Goal: Information Seeking & Learning: Find contact information

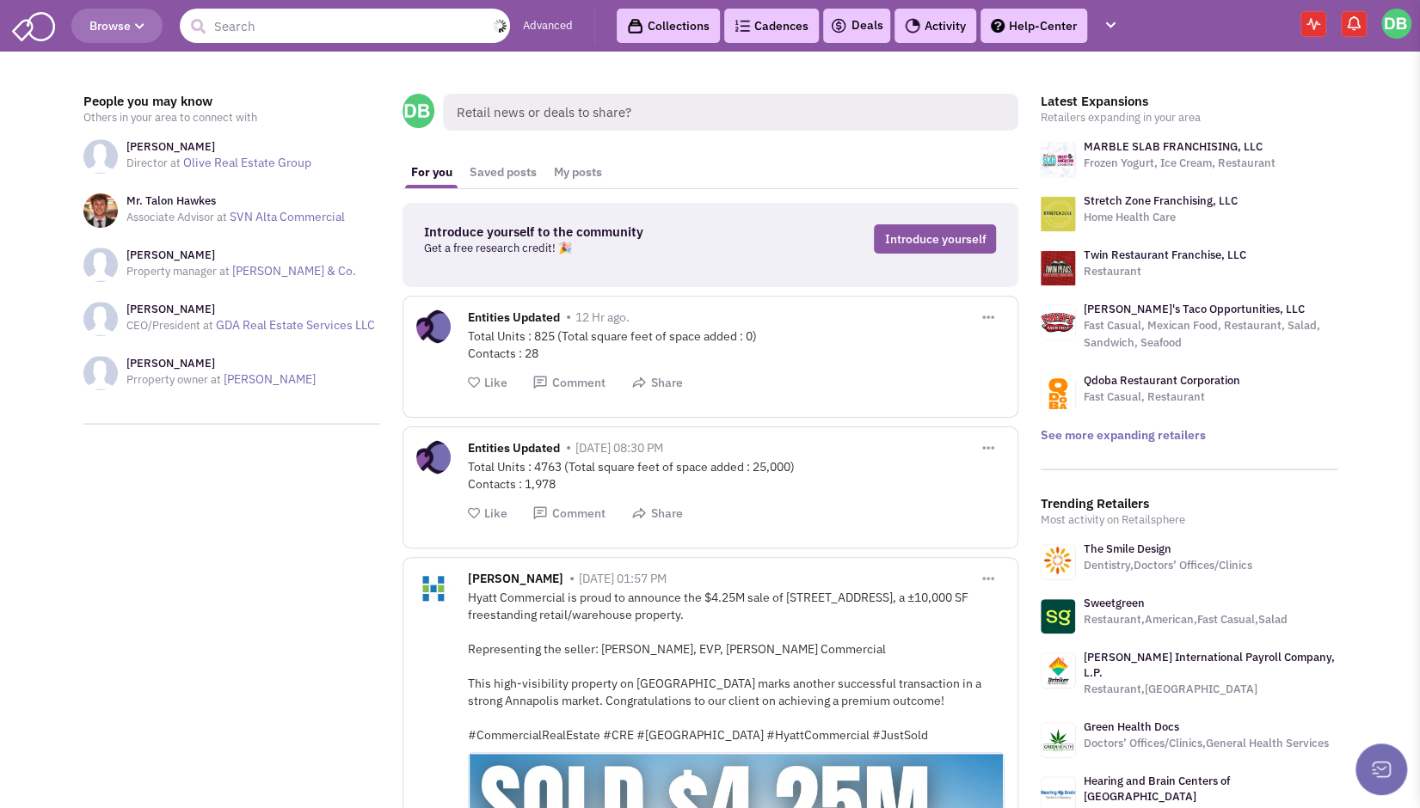
click at [299, 28] on input "text" at bounding box center [345, 26] width 330 height 34
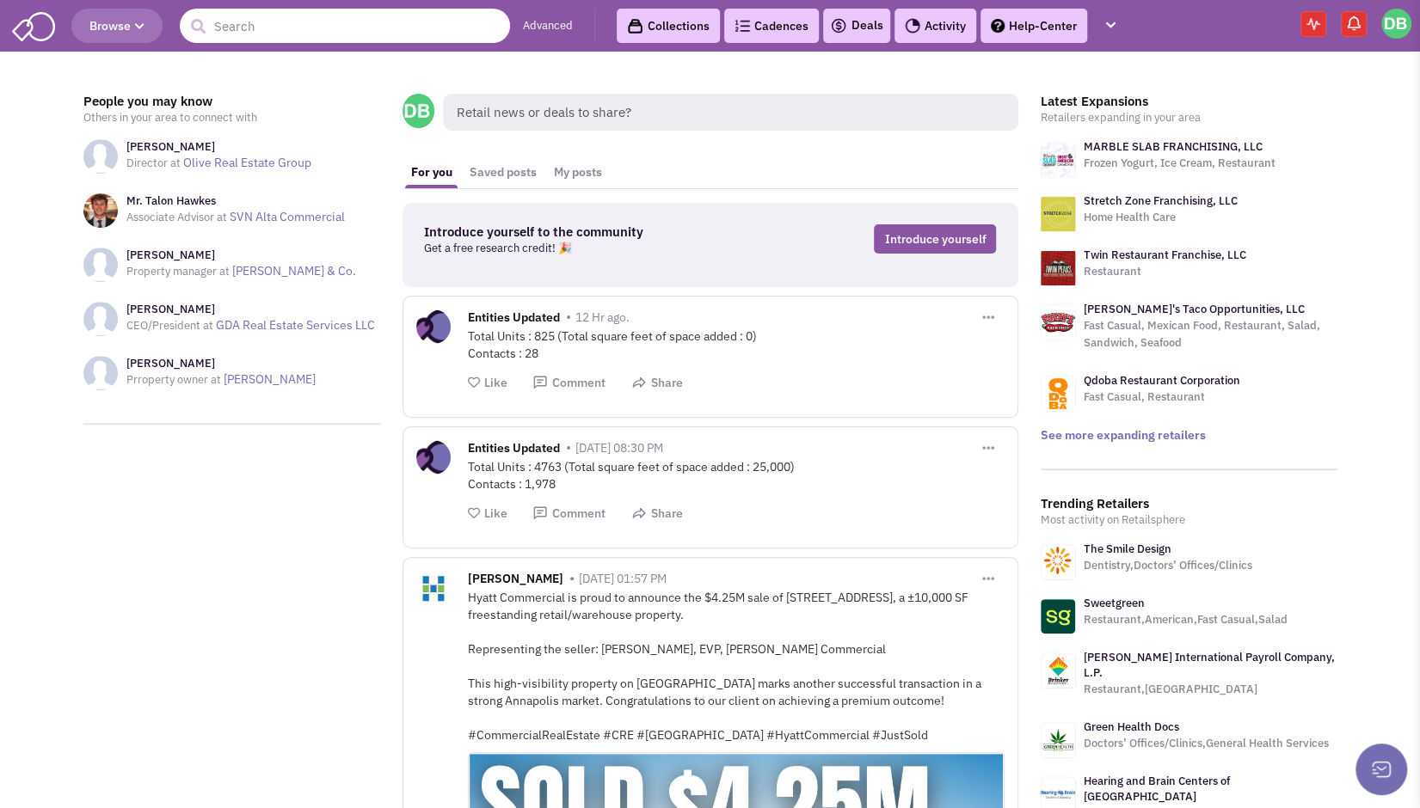
click at [337, 28] on input "text" at bounding box center [345, 26] width 330 height 34
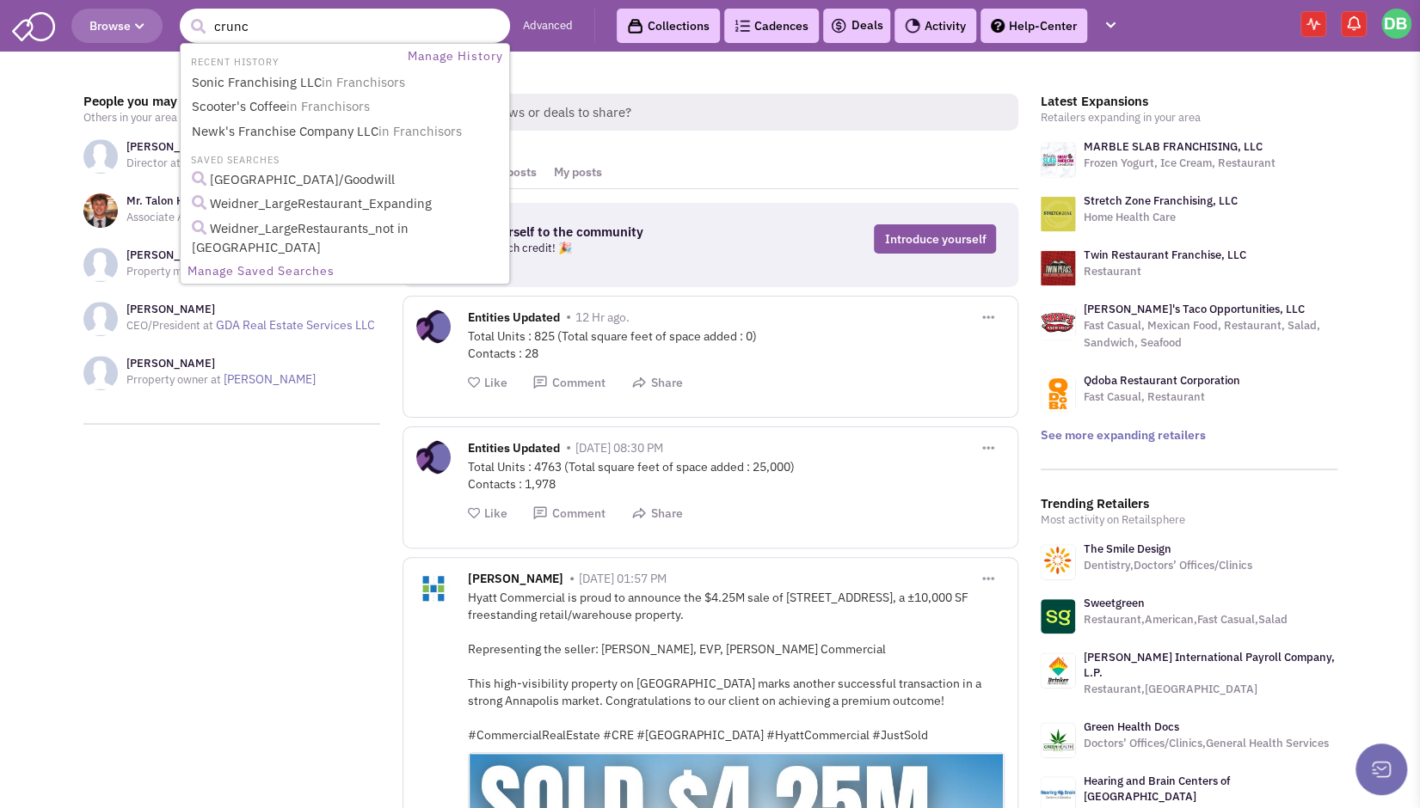
type input "crunch"
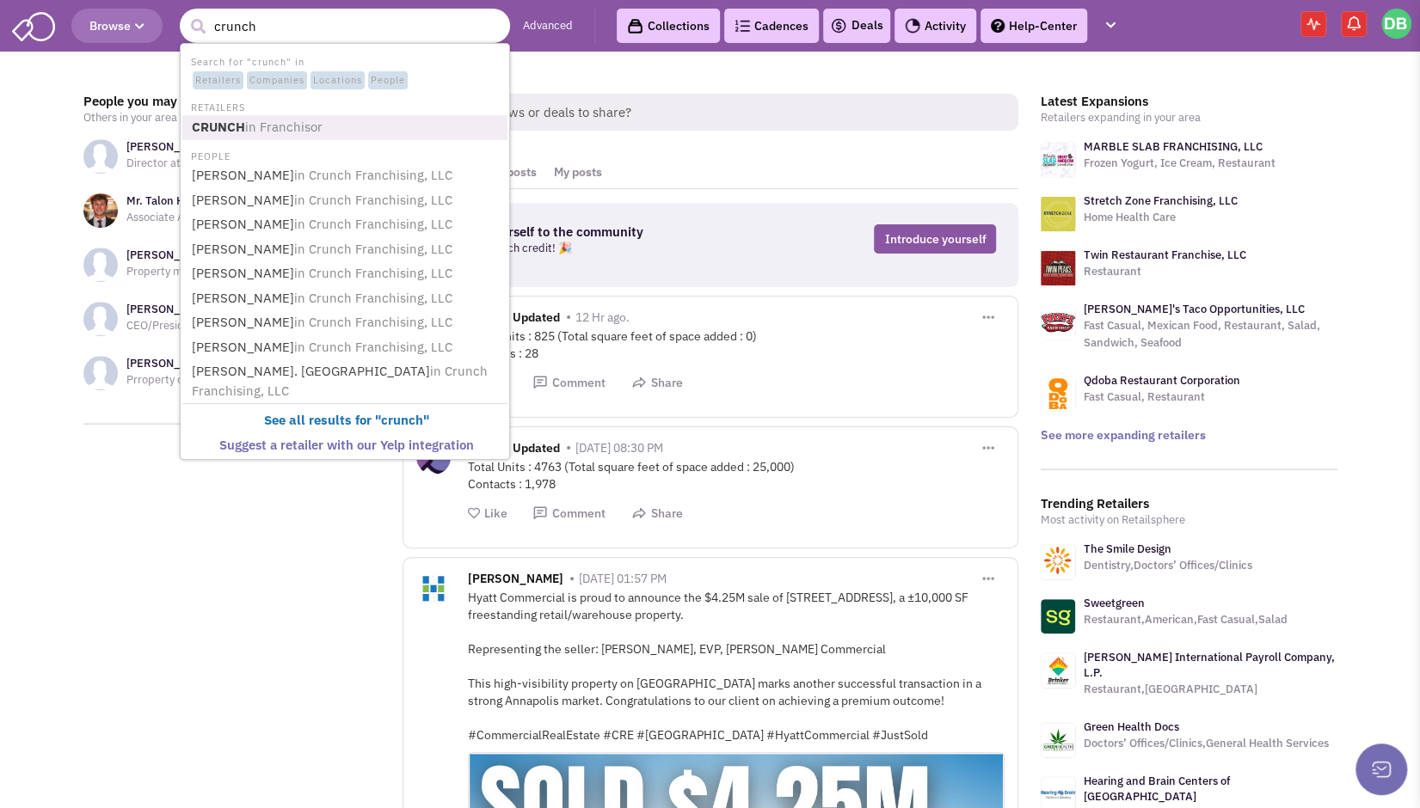
click at [269, 130] on span "in Franchisor" at bounding box center [283, 127] width 77 height 16
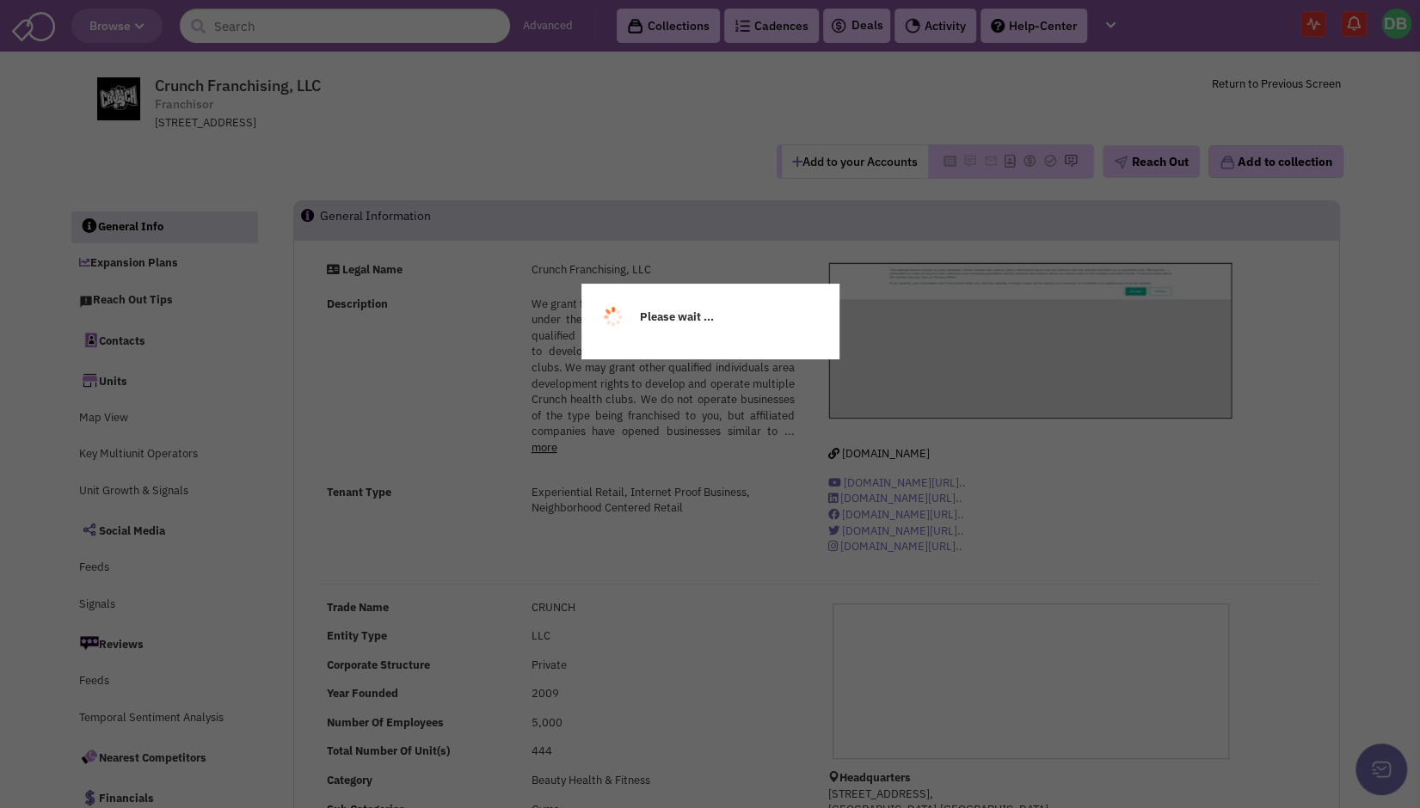
select select
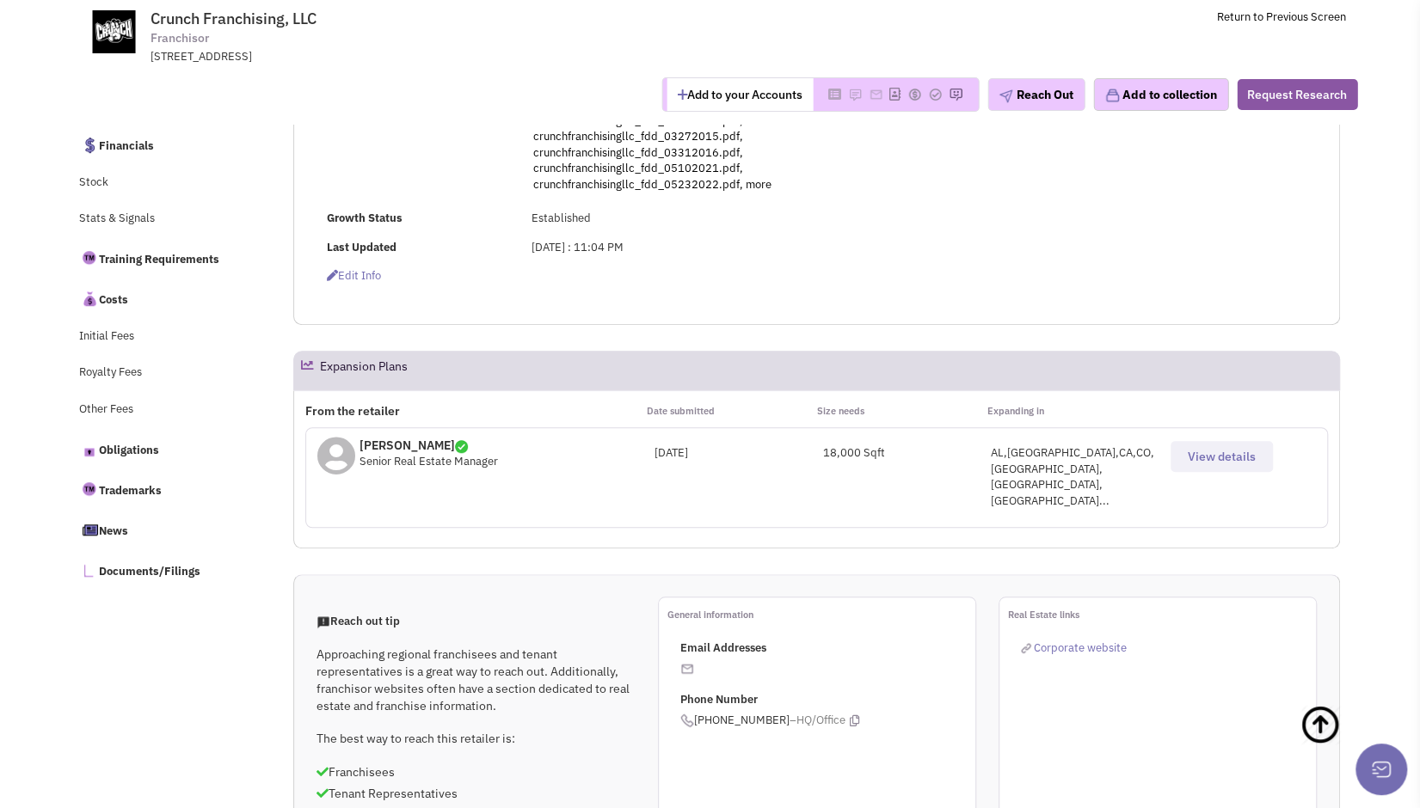
scroll to position [606, 0]
click at [1201, 451] on span "View details" at bounding box center [1222, 455] width 68 height 15
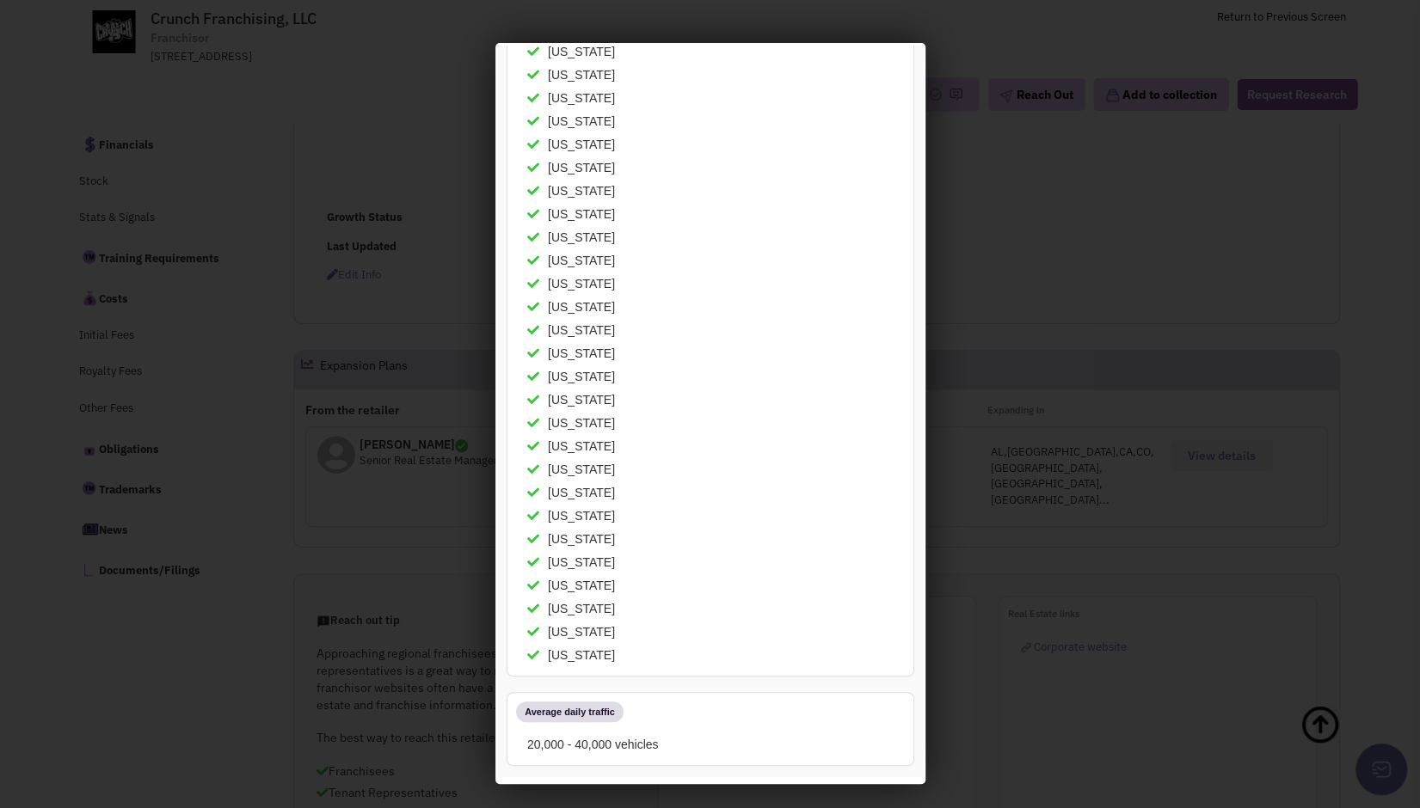
scroll to position [0, 0]
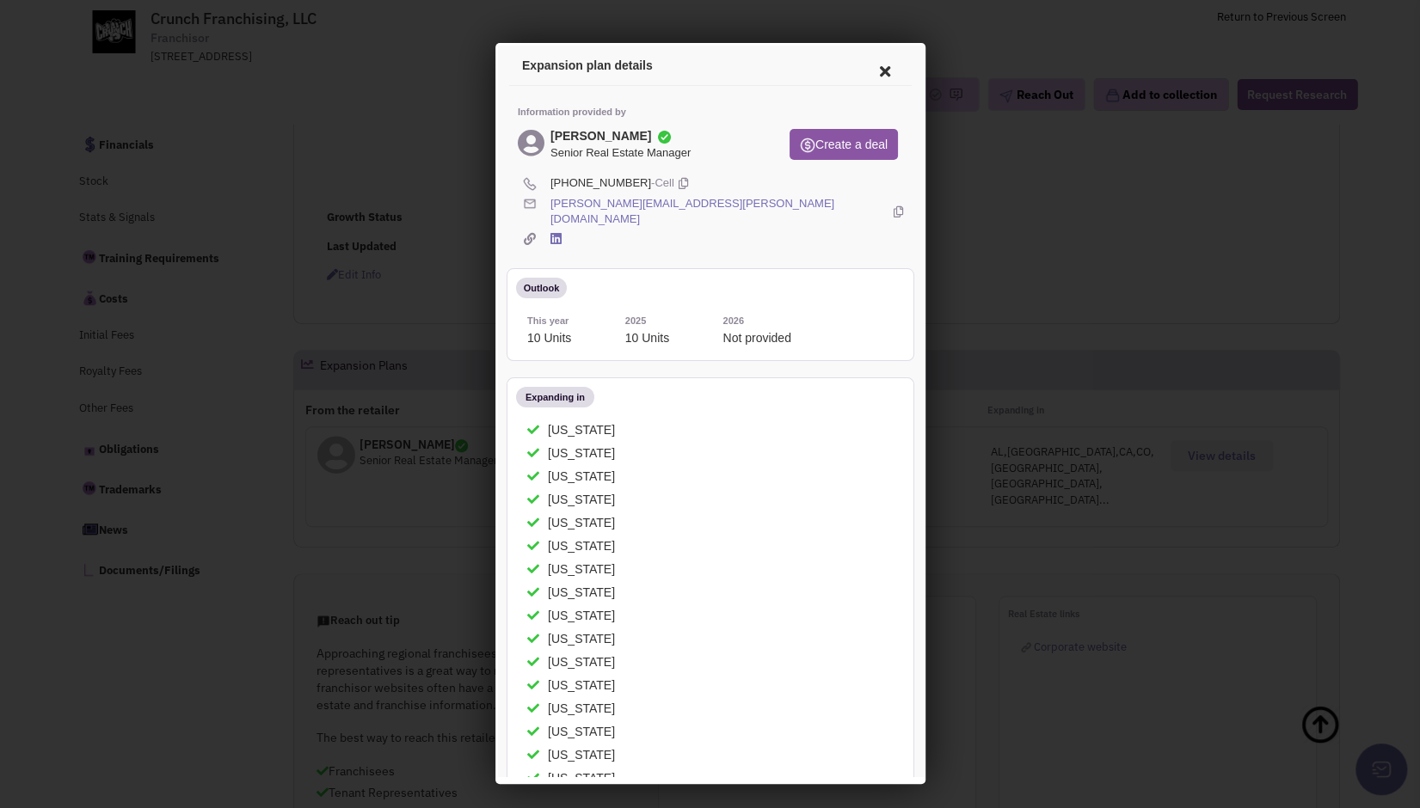
click at [867, 67] on icon at bounding box center [881, 68] width 36 height 41
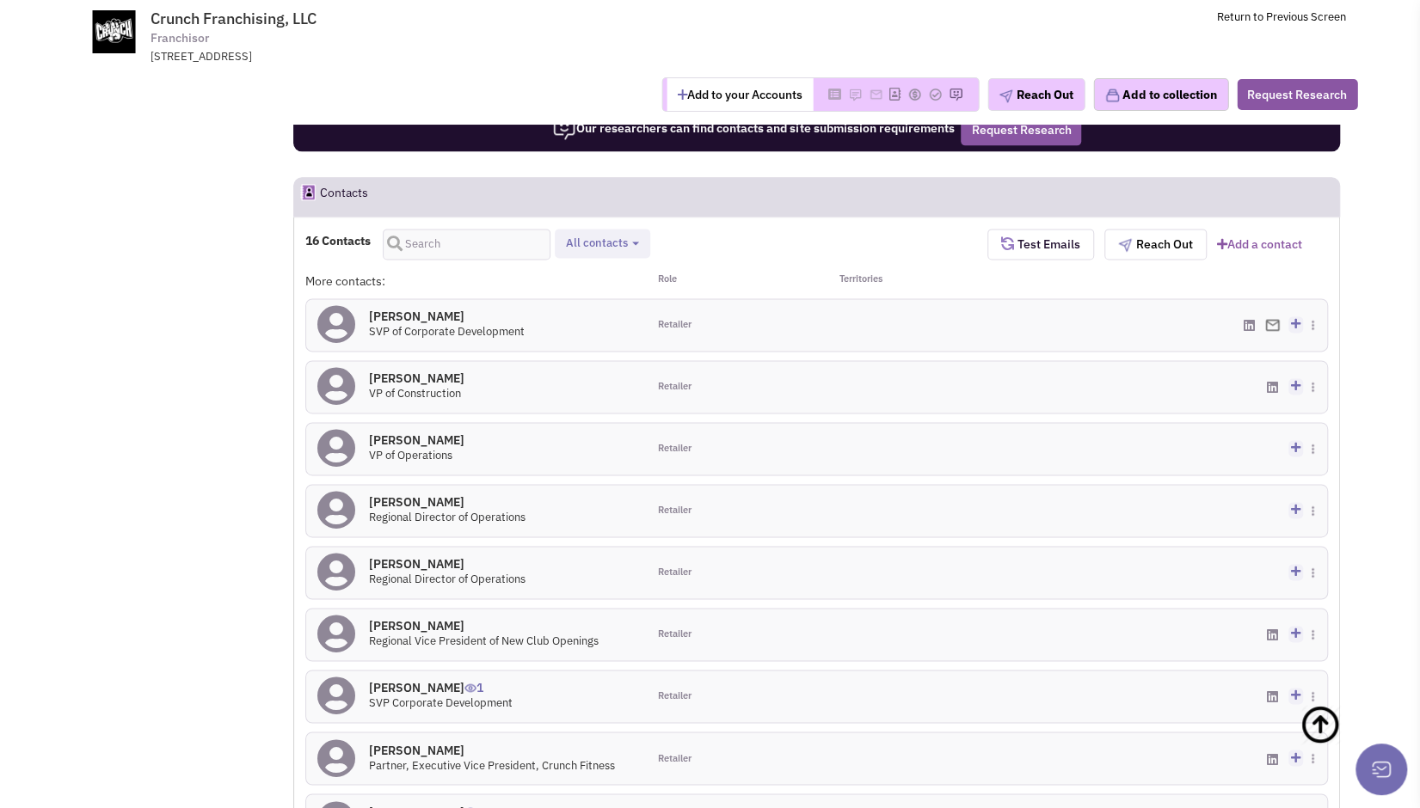
scroll to position [1411, 0]
click at [1312, 319] on img at bounding box center [1312, 324] width 3 height 10
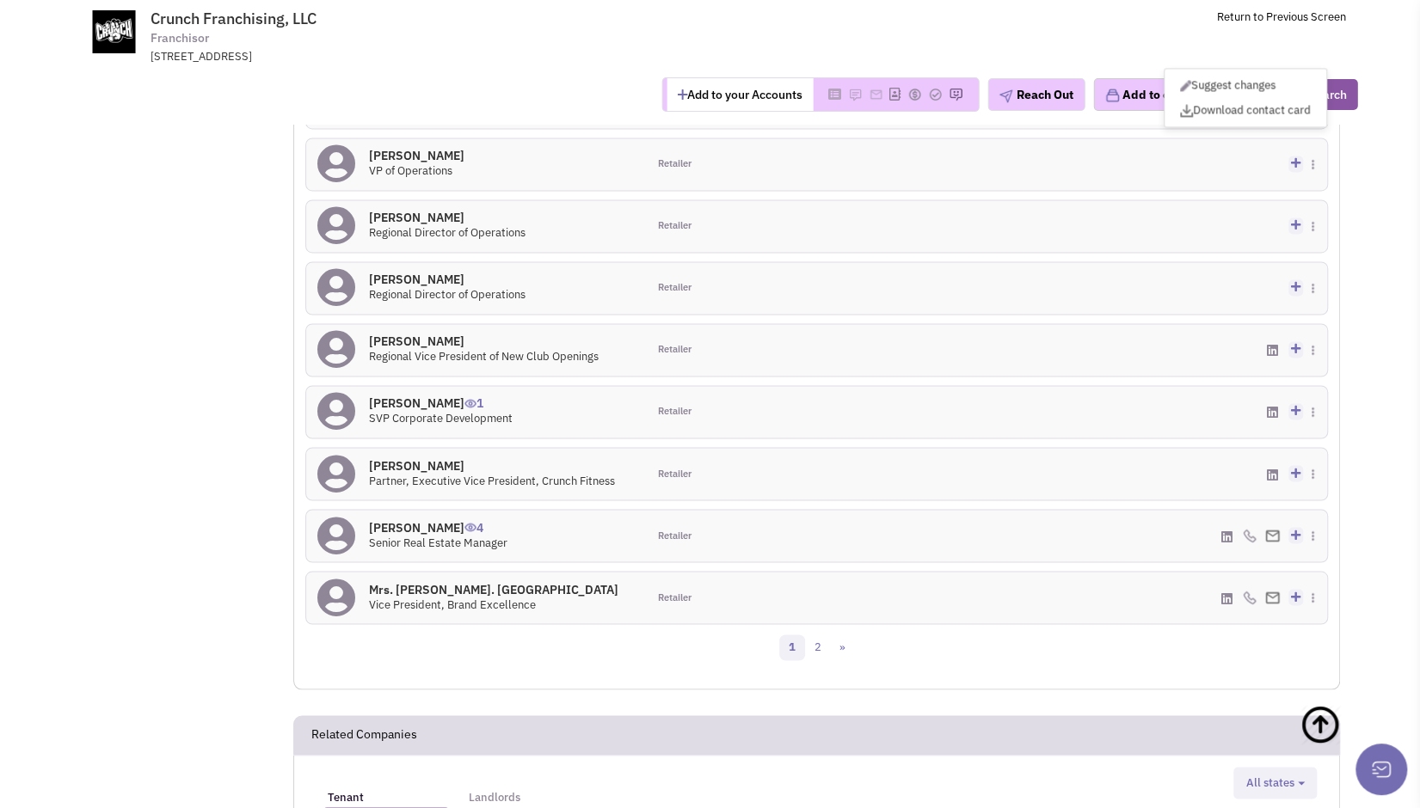
scroll to position [1815, 0]
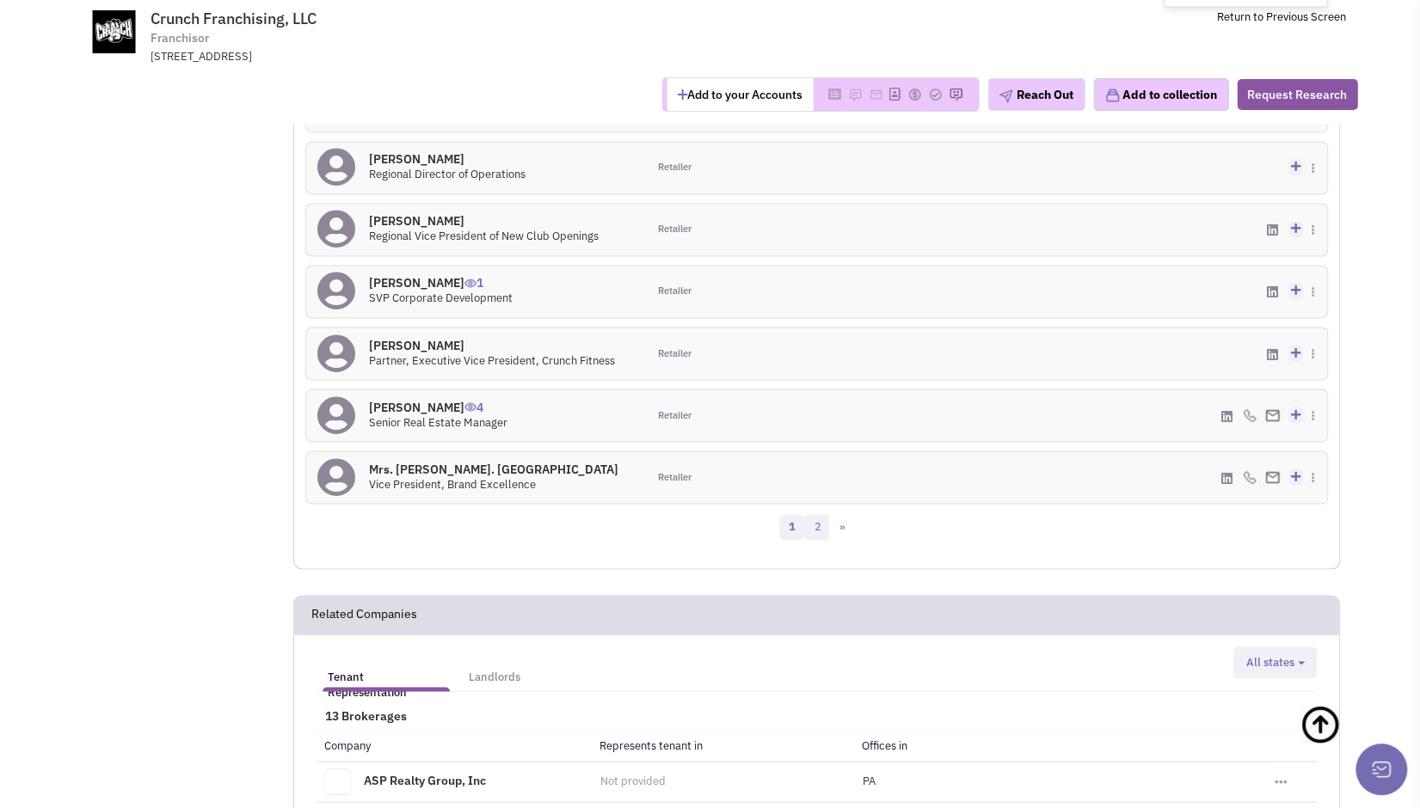
click at [818, 514] on link "2" at bounding box center [817, 527] width 26 height 26
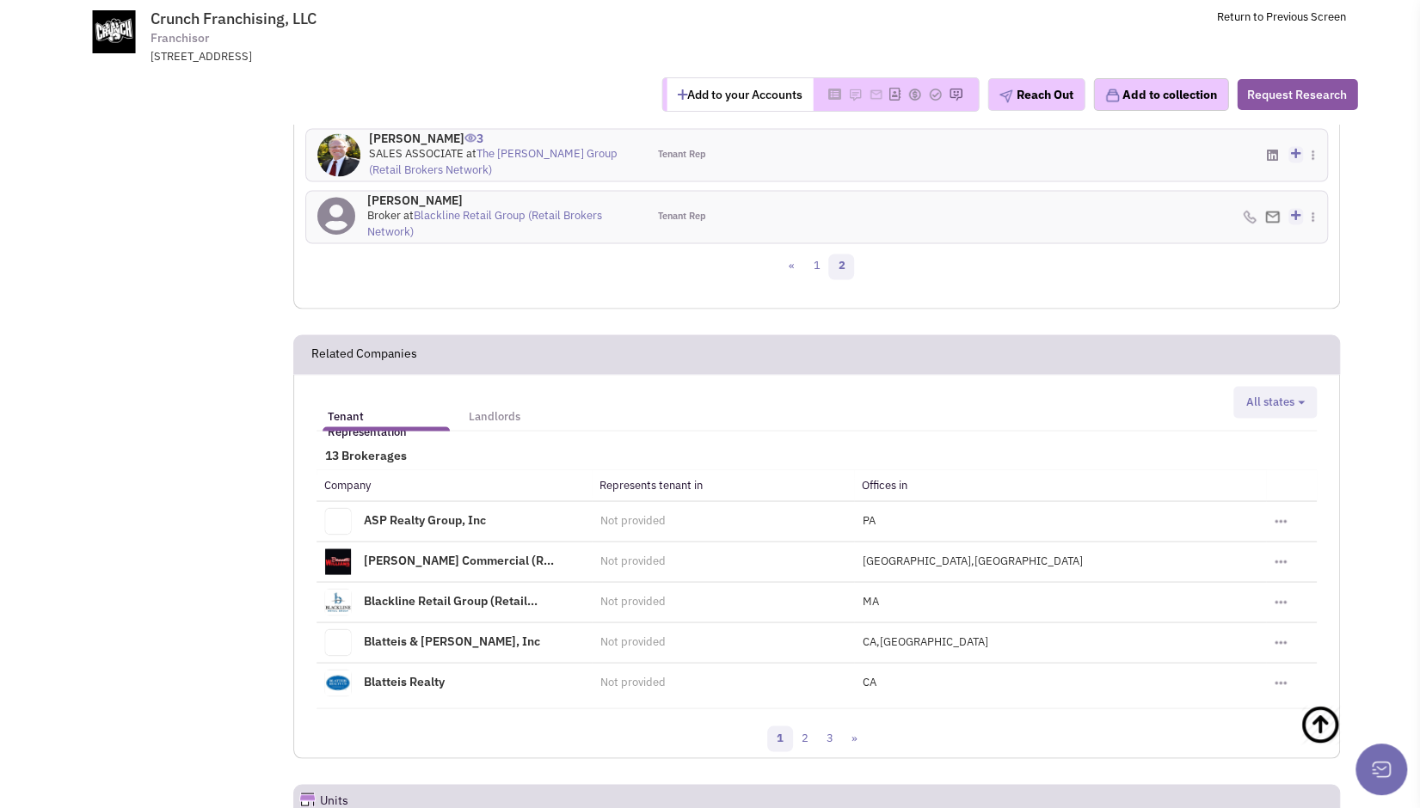
scroll to position [1827, 0]
click at [808, 728] on link "2" at bounding box center [805, 741] width 26 height 26
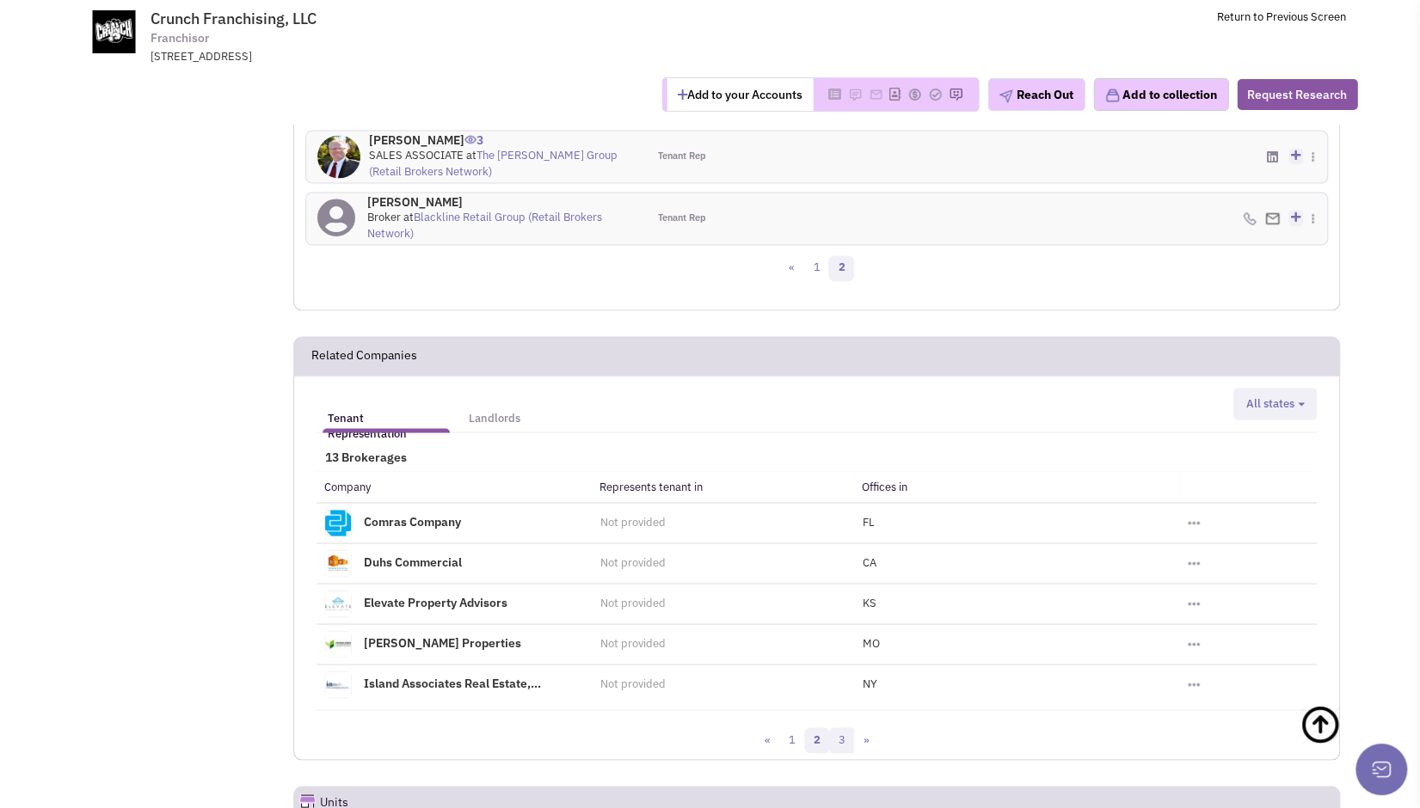
click at [838, 728] on link "3" at bounding box center [842, 741] width 26 height 26
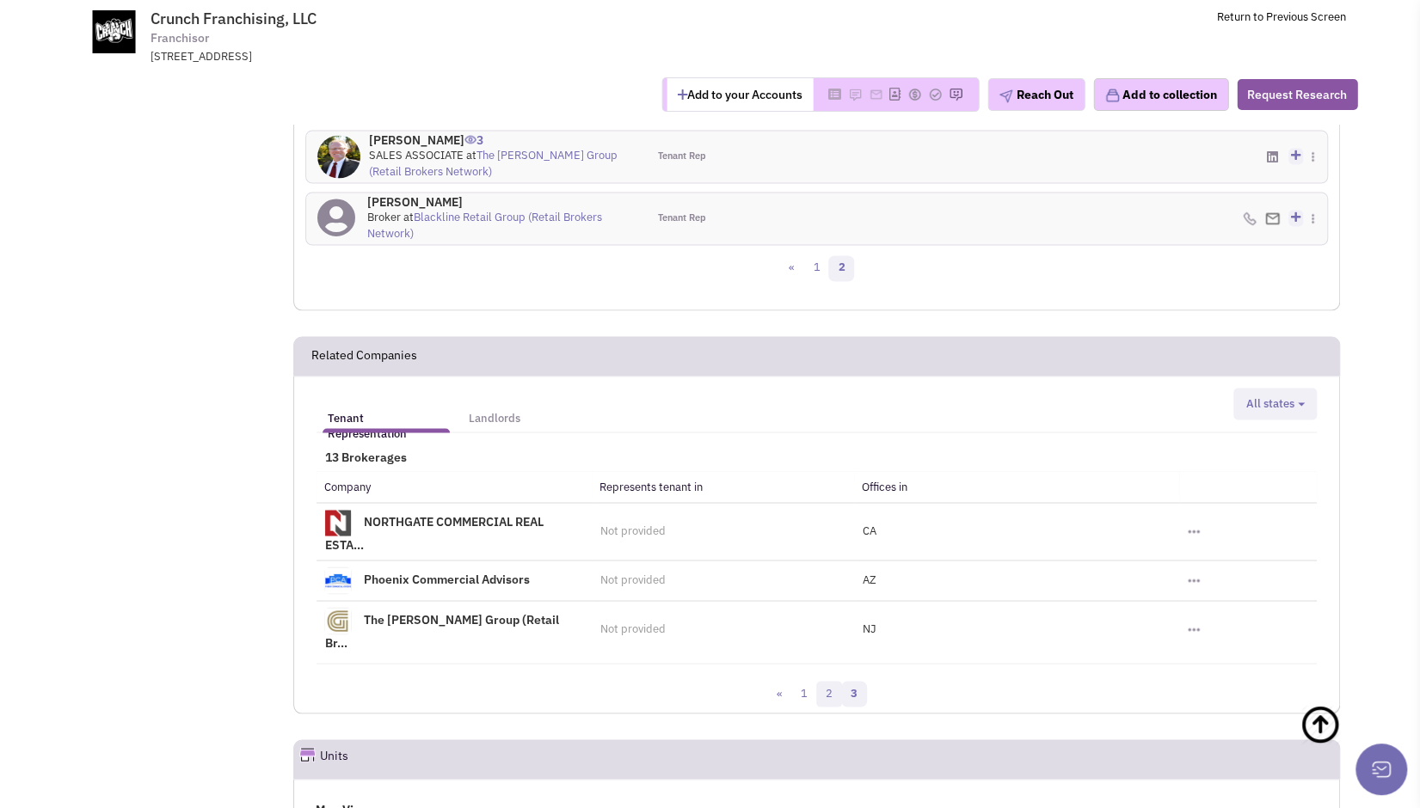
click at [831, 681] on link "2" at bounding box center [829, 694] width 26 height 26
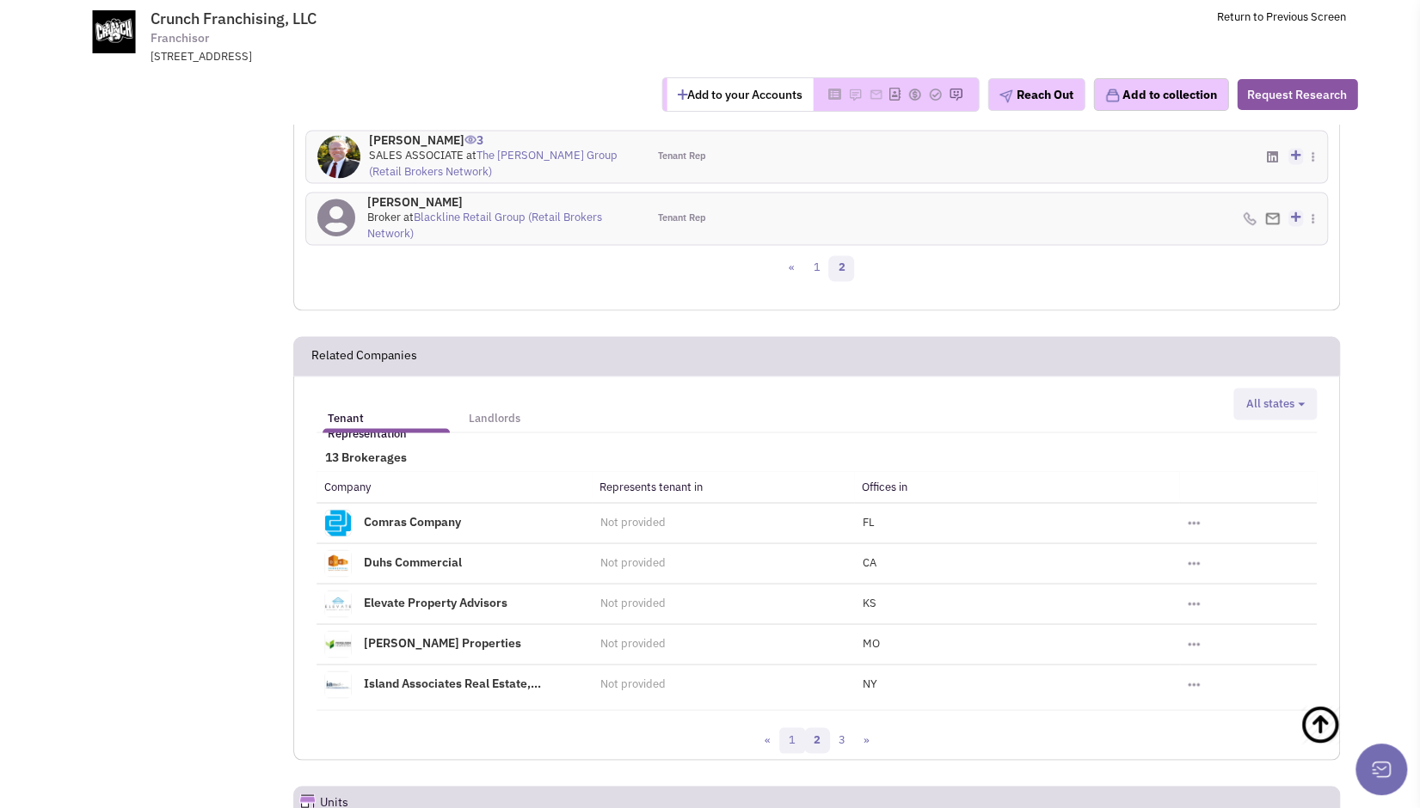
click at [788, 728] on link "1" at bounding box center [792, 741] width 26 height 26
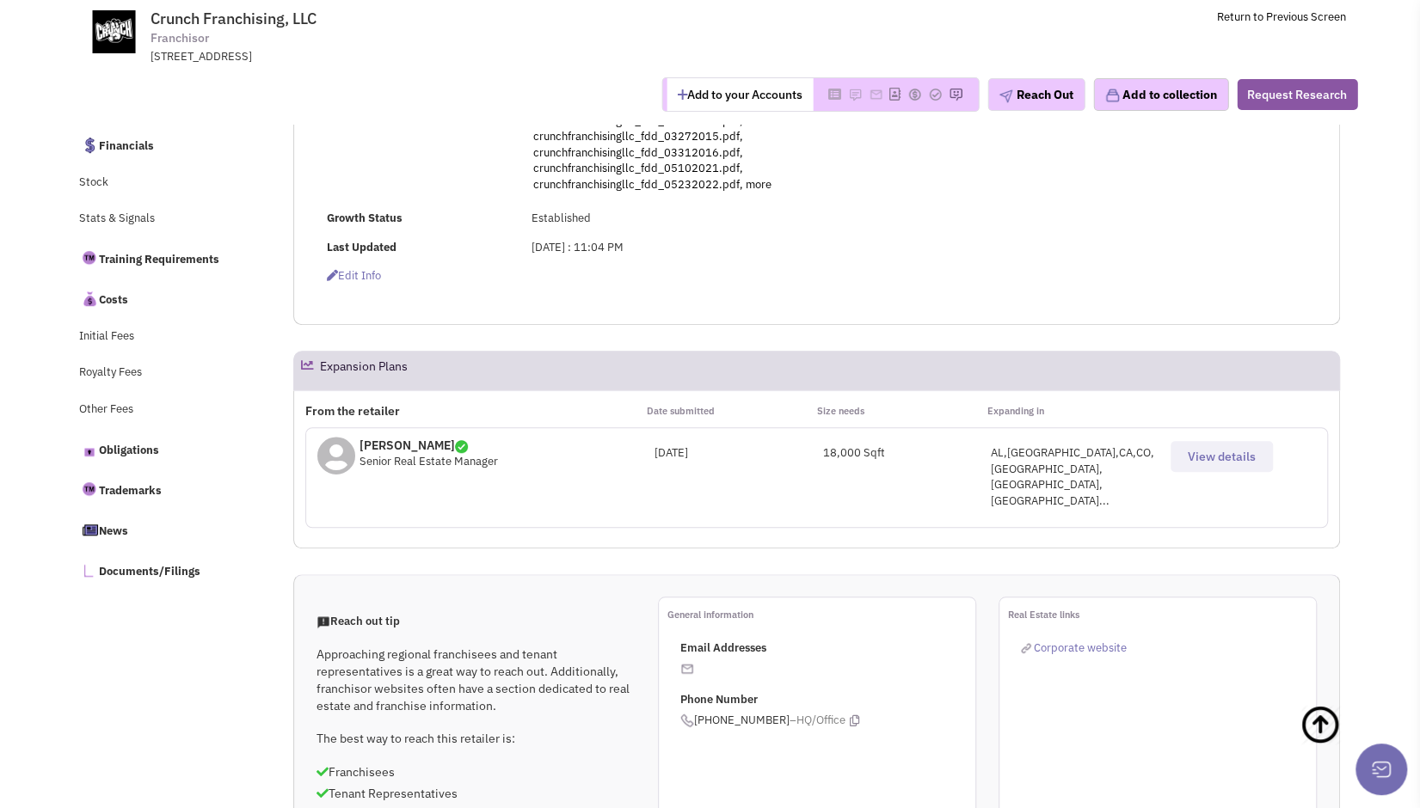
scroll to position [0, 0]
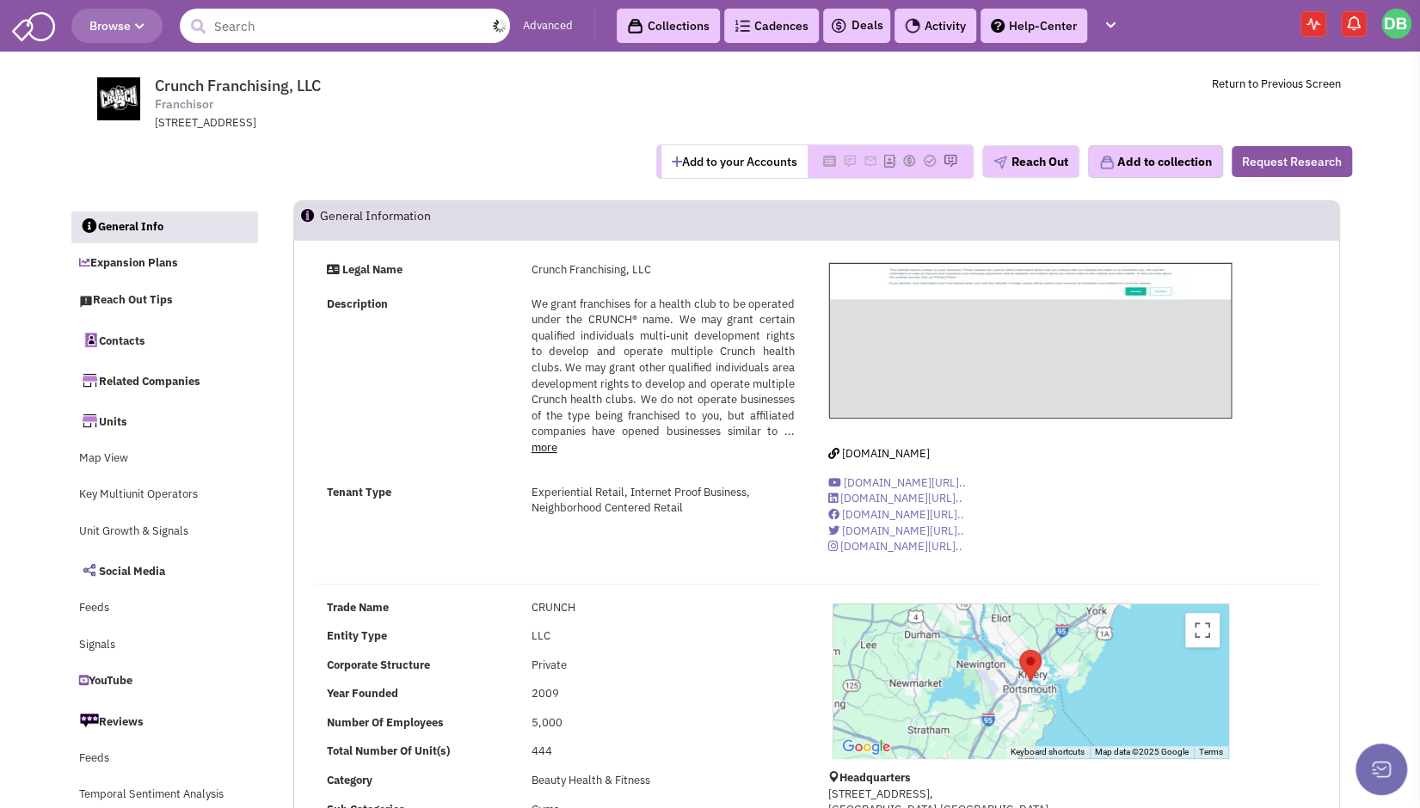
click at [268, 33] on input "text" at bounding box center [345, 26] width 330 height 34
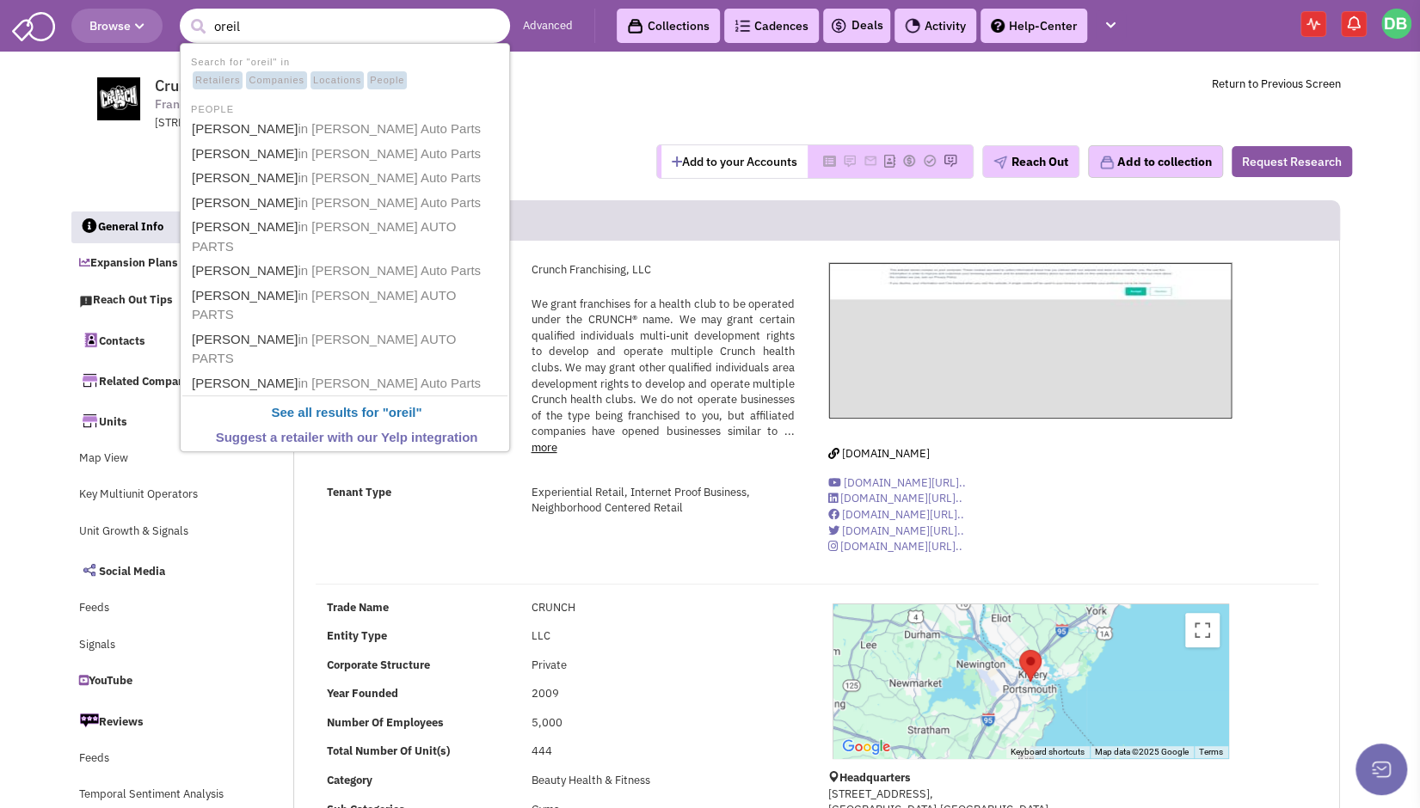
type input "oreily"
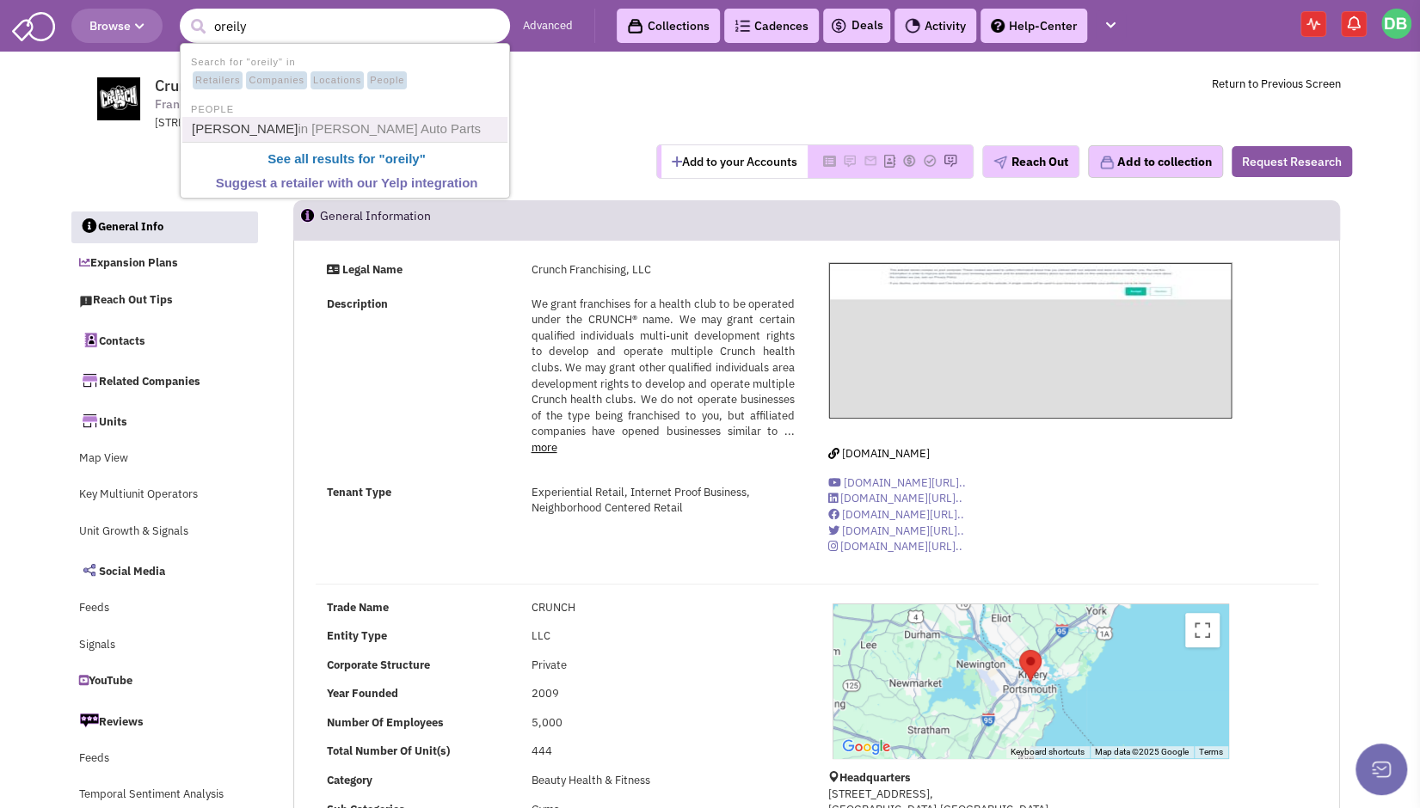
click at [325, 126] on span "in O'Reilly Auto Parts" at bounding box center [389, 128] width 183 height 15
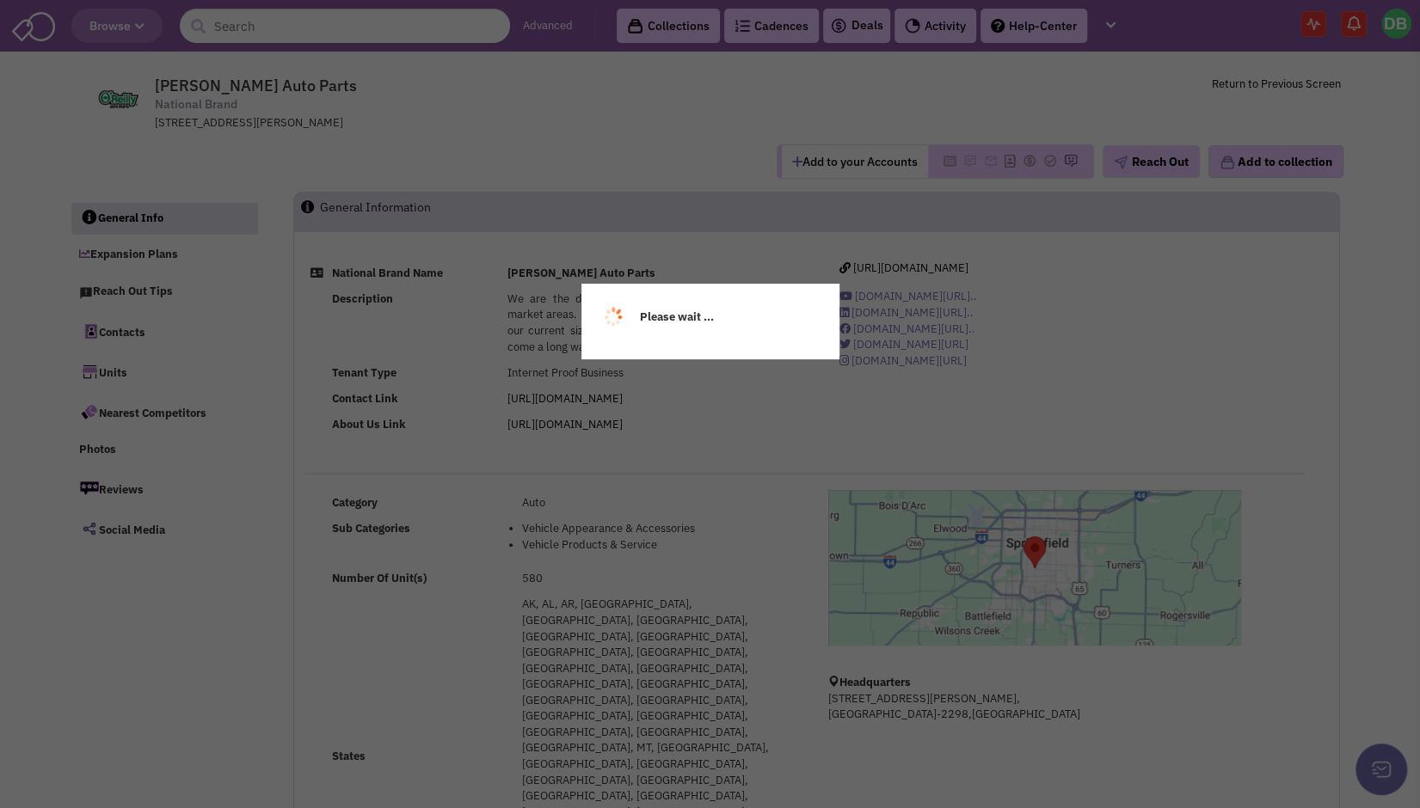
select select
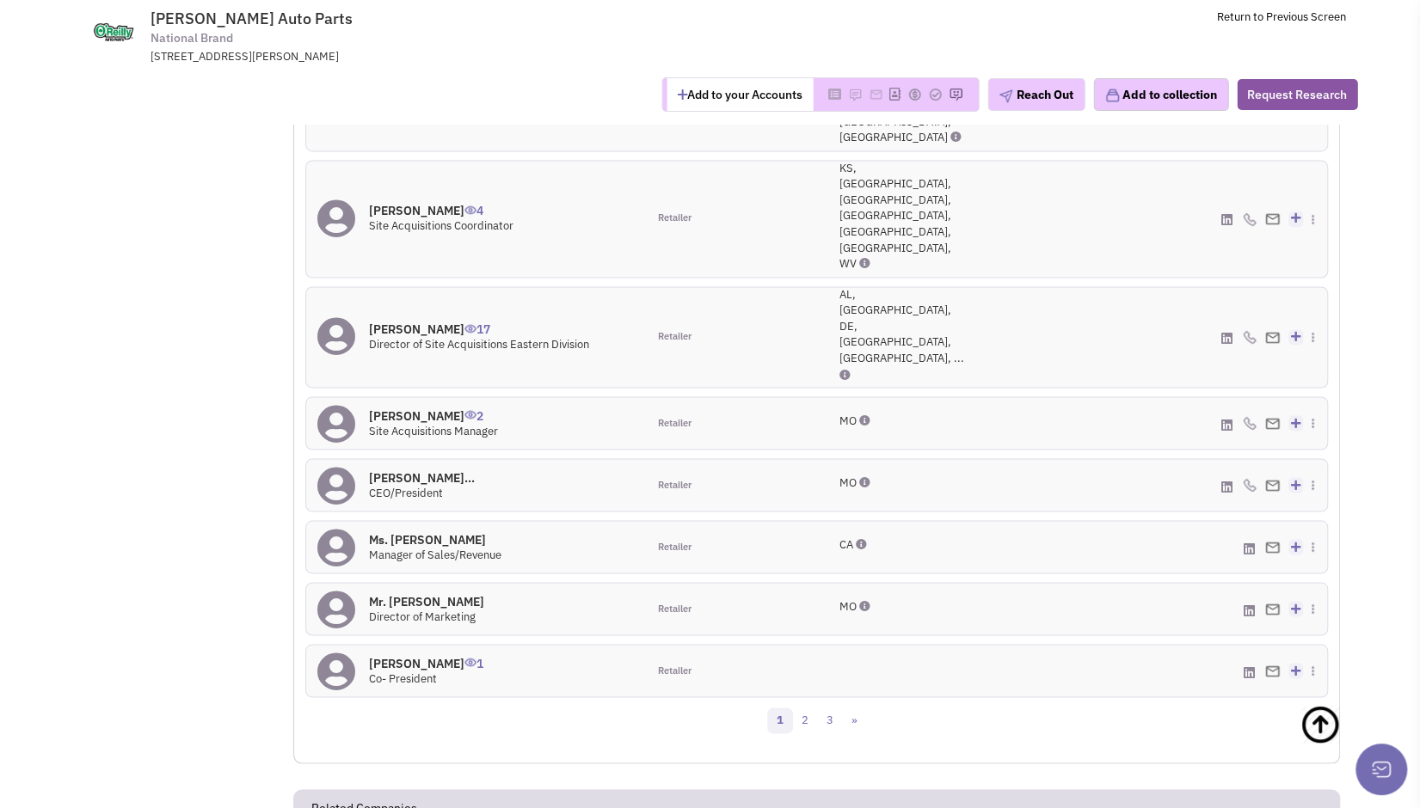
scroll to position [1832, 0]
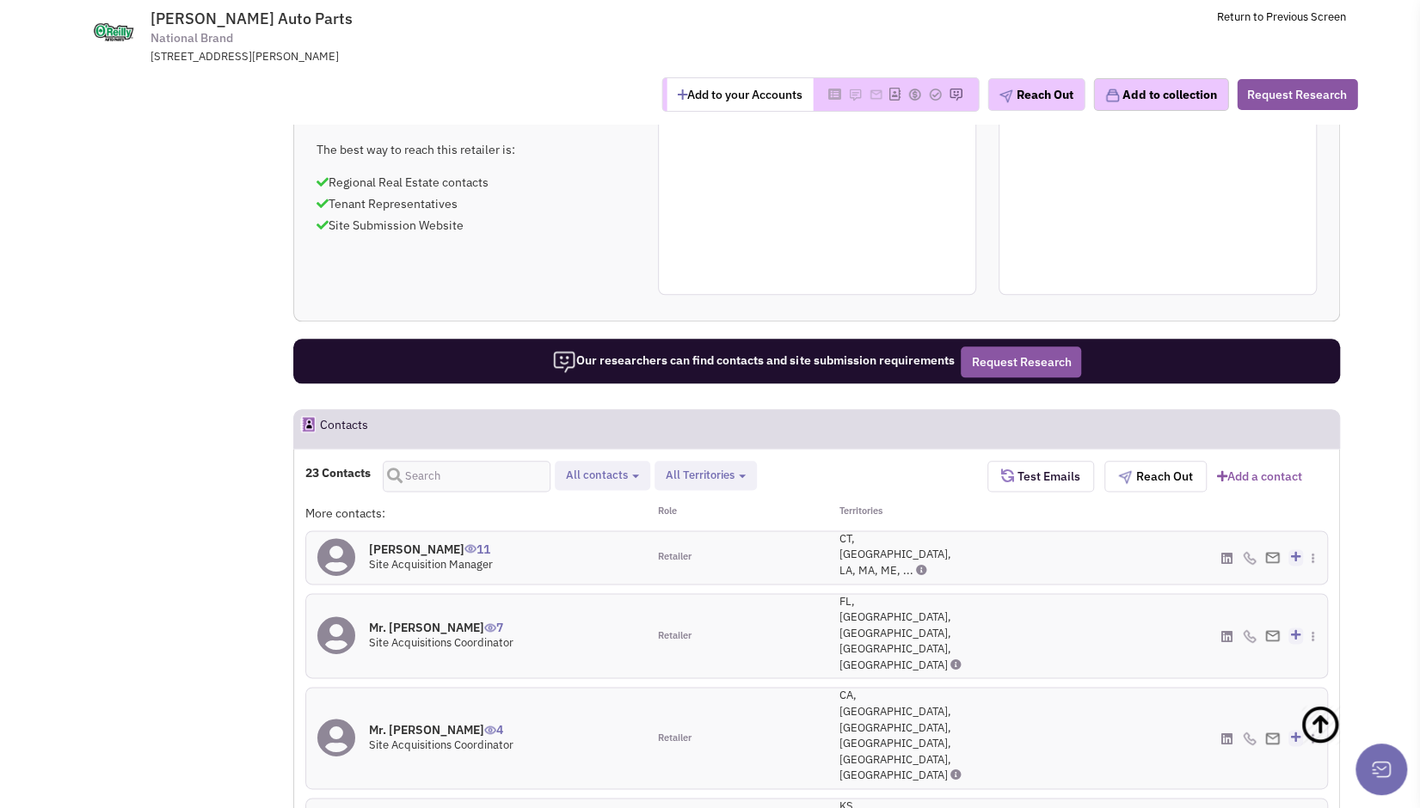
scroll to position [1113, 0]
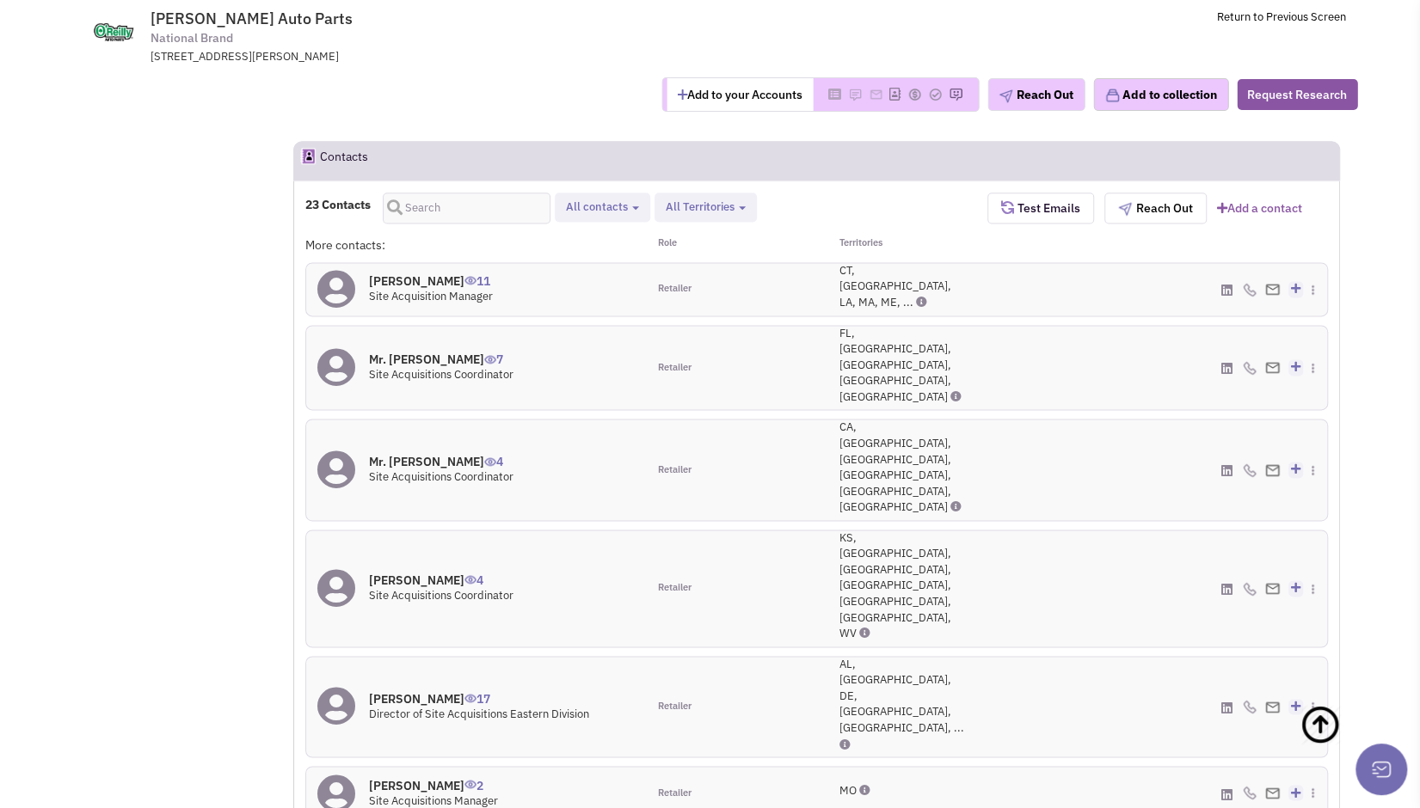
scroll to position [1385, 0]
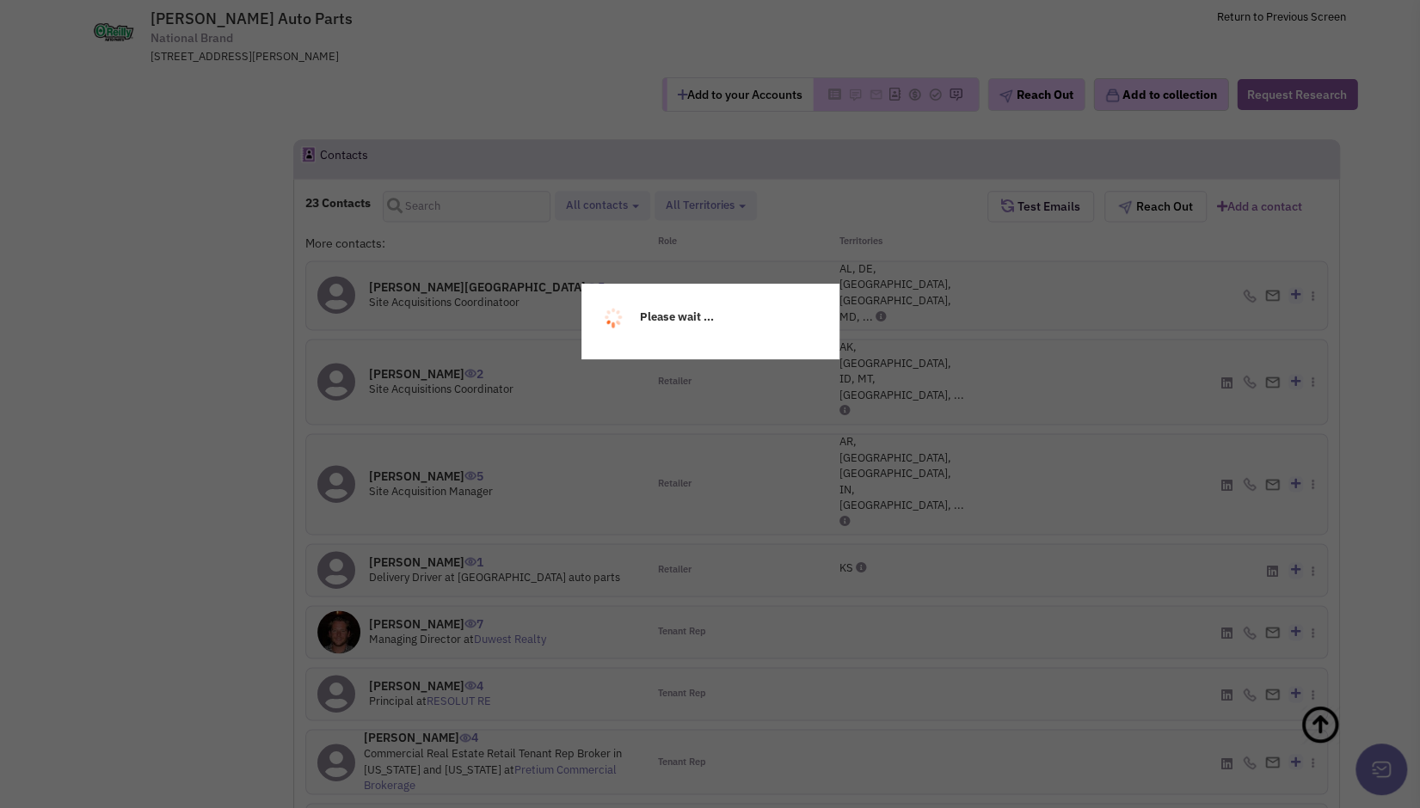
click at [853, 638] on div "Please wait ..." at bounding box center [710, 404] width 1420 height 808
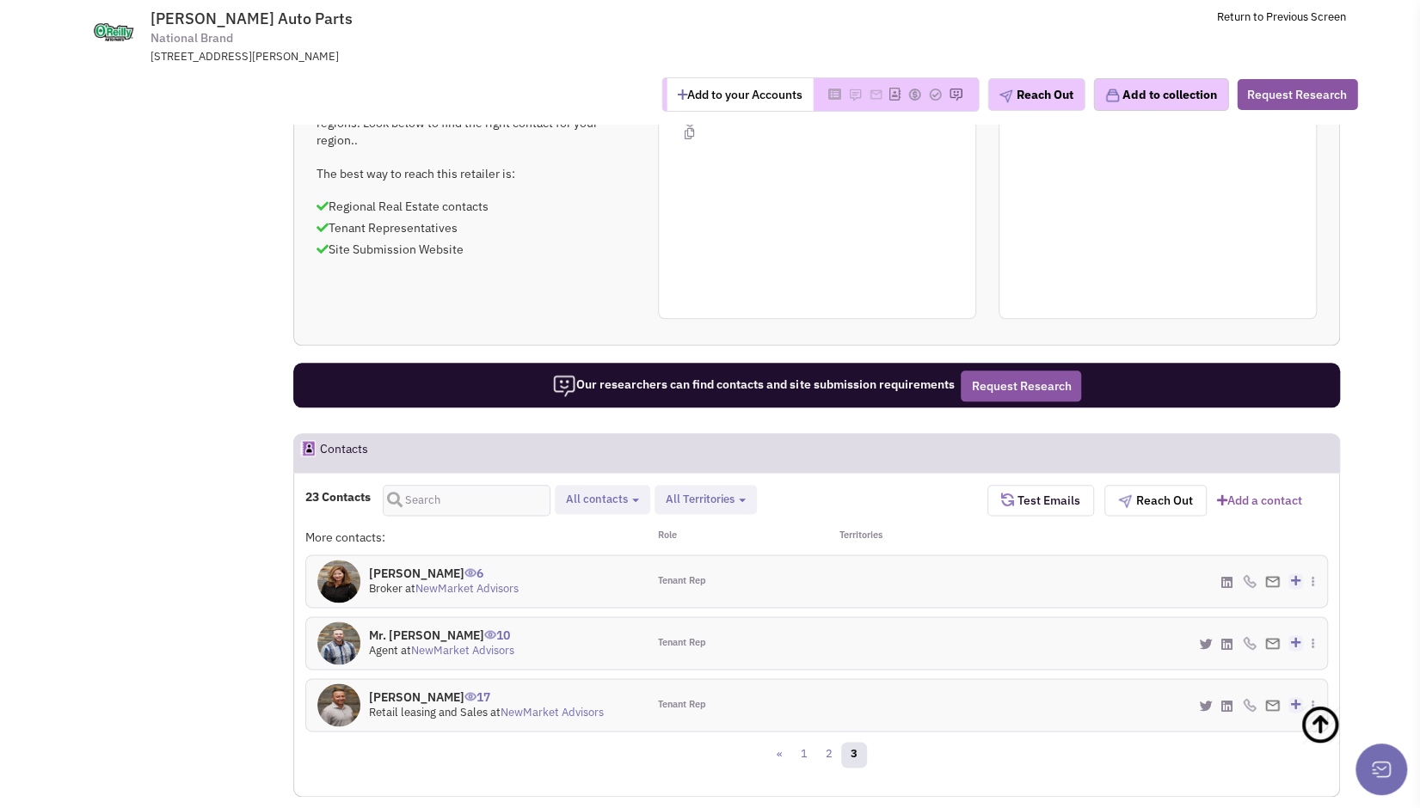
scroll to position [1046, 0]
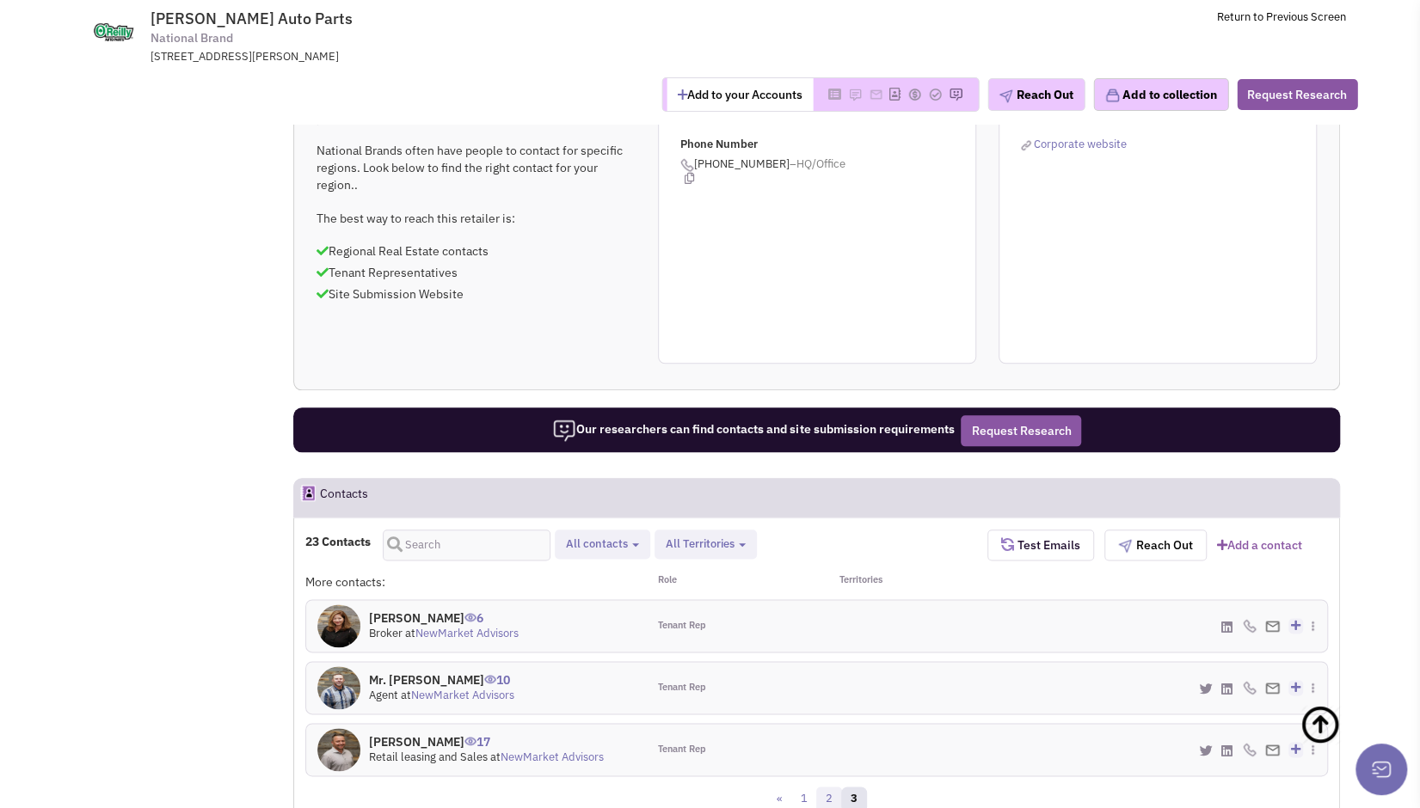
click at [832, 787] on link "2" at bounding box center [829, 800] width 26 height 26
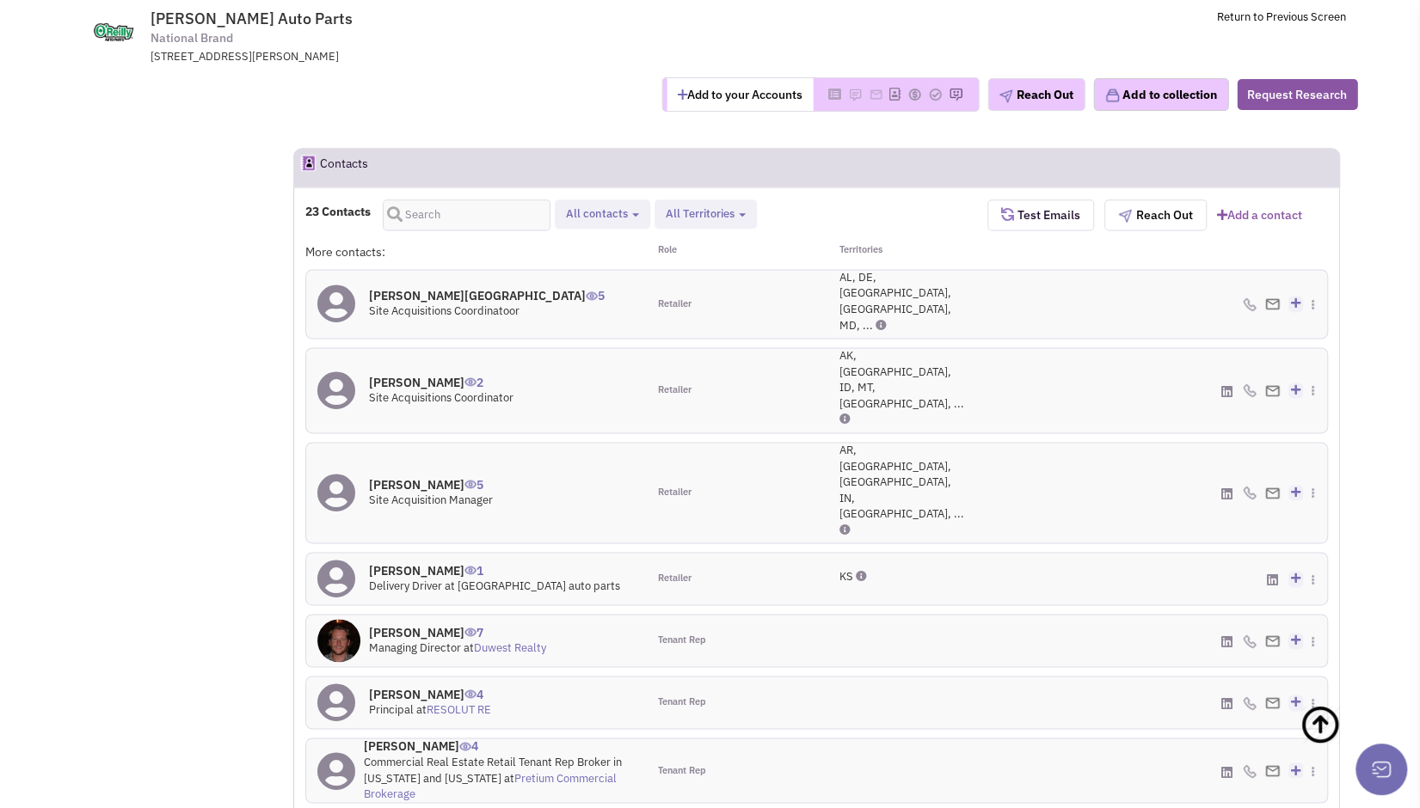
scroll to position [1378, 0]
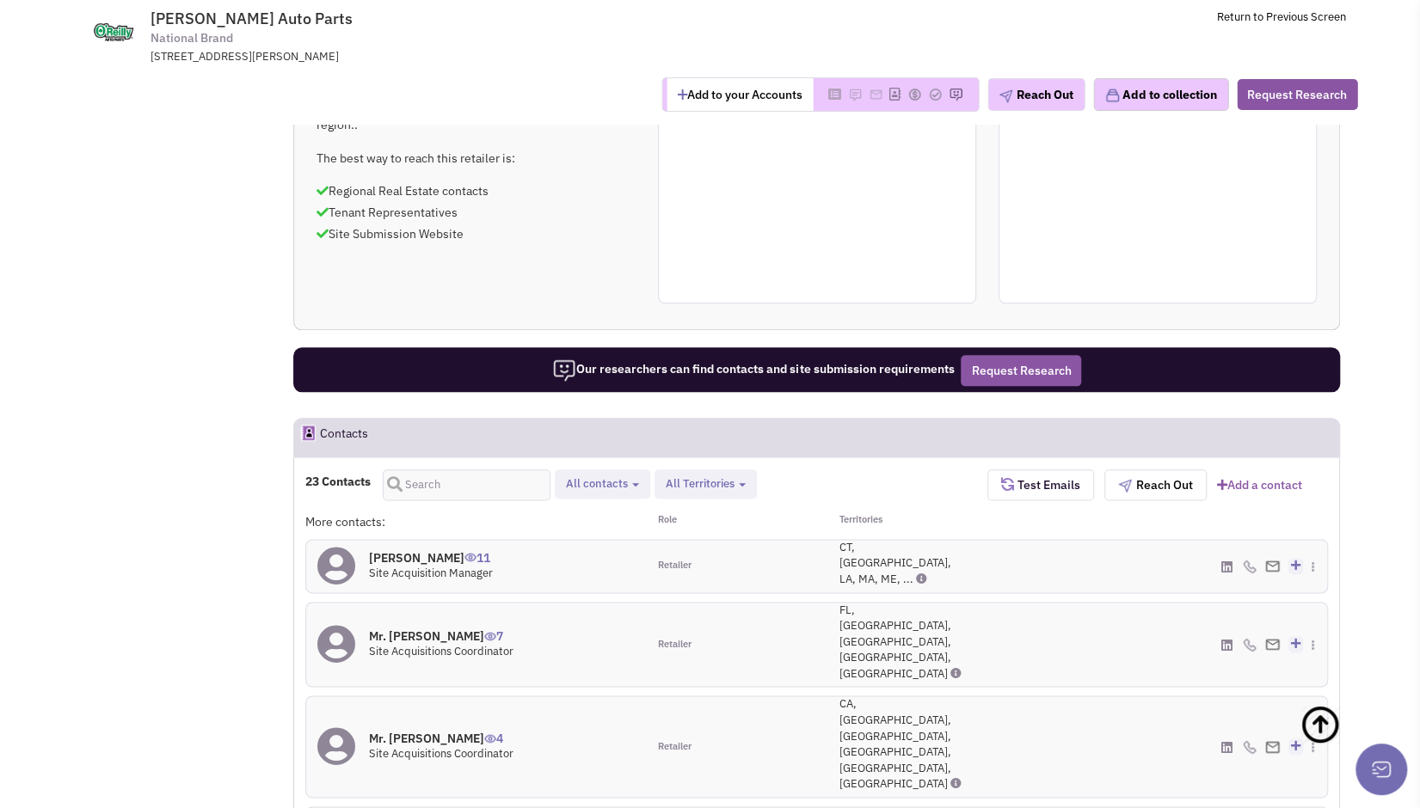
scroll to position [1102, 0]
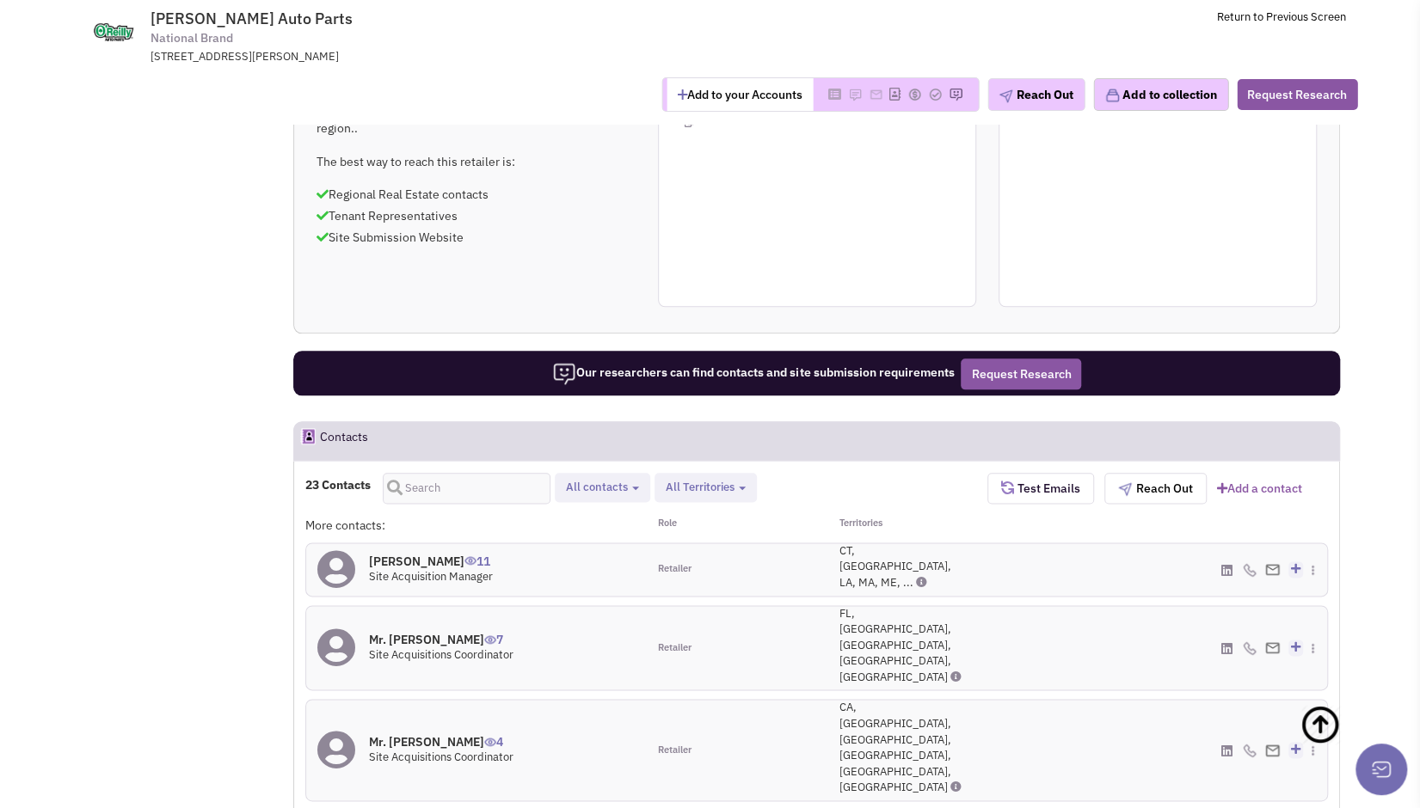
click at [451, 734] on h4 "Mr. Scott Johnson 4" at bounding box center [441, 741] width 144 height 15
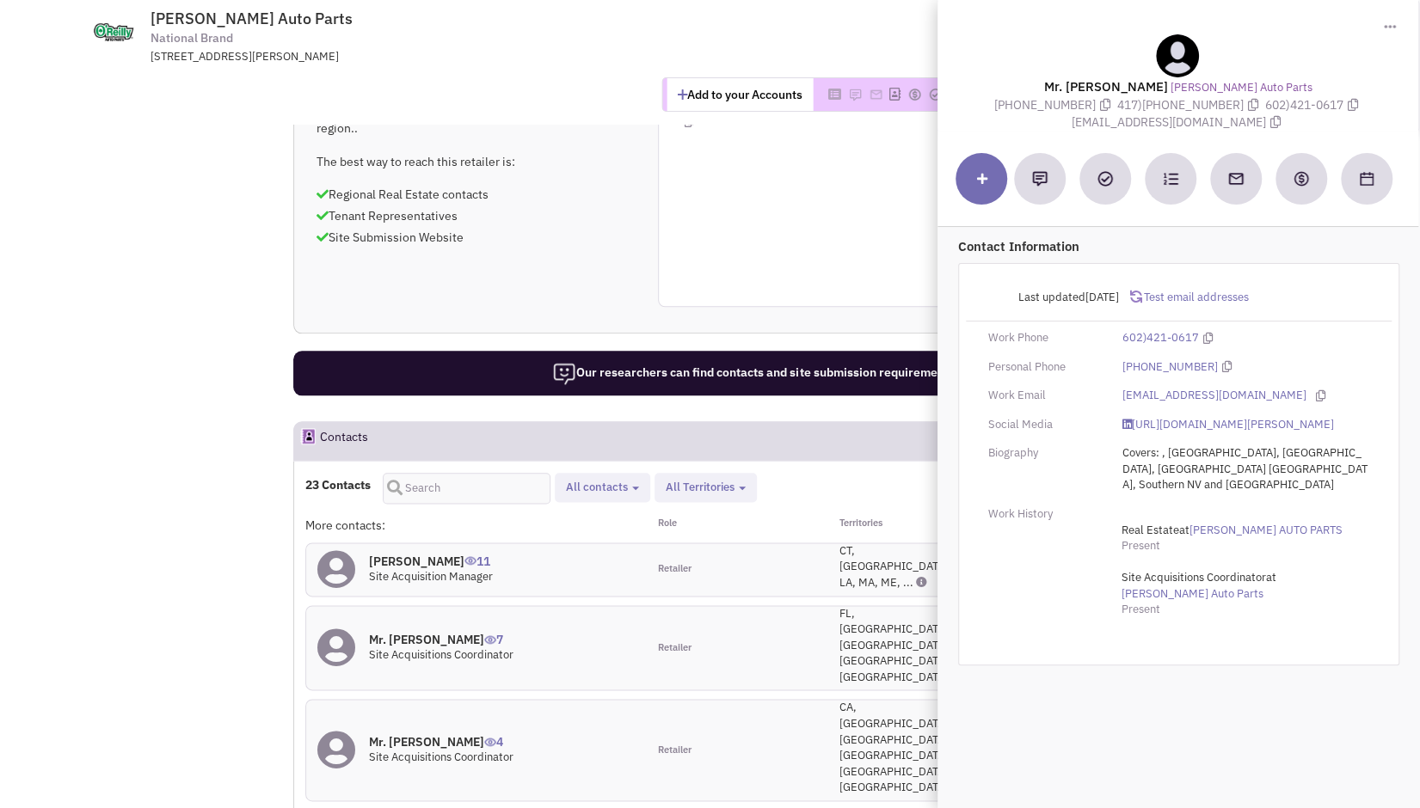
drag, startPoint x: 451, startPoint y: 419, endPoint x: 83, endPoint y: 499, distance: 377.5
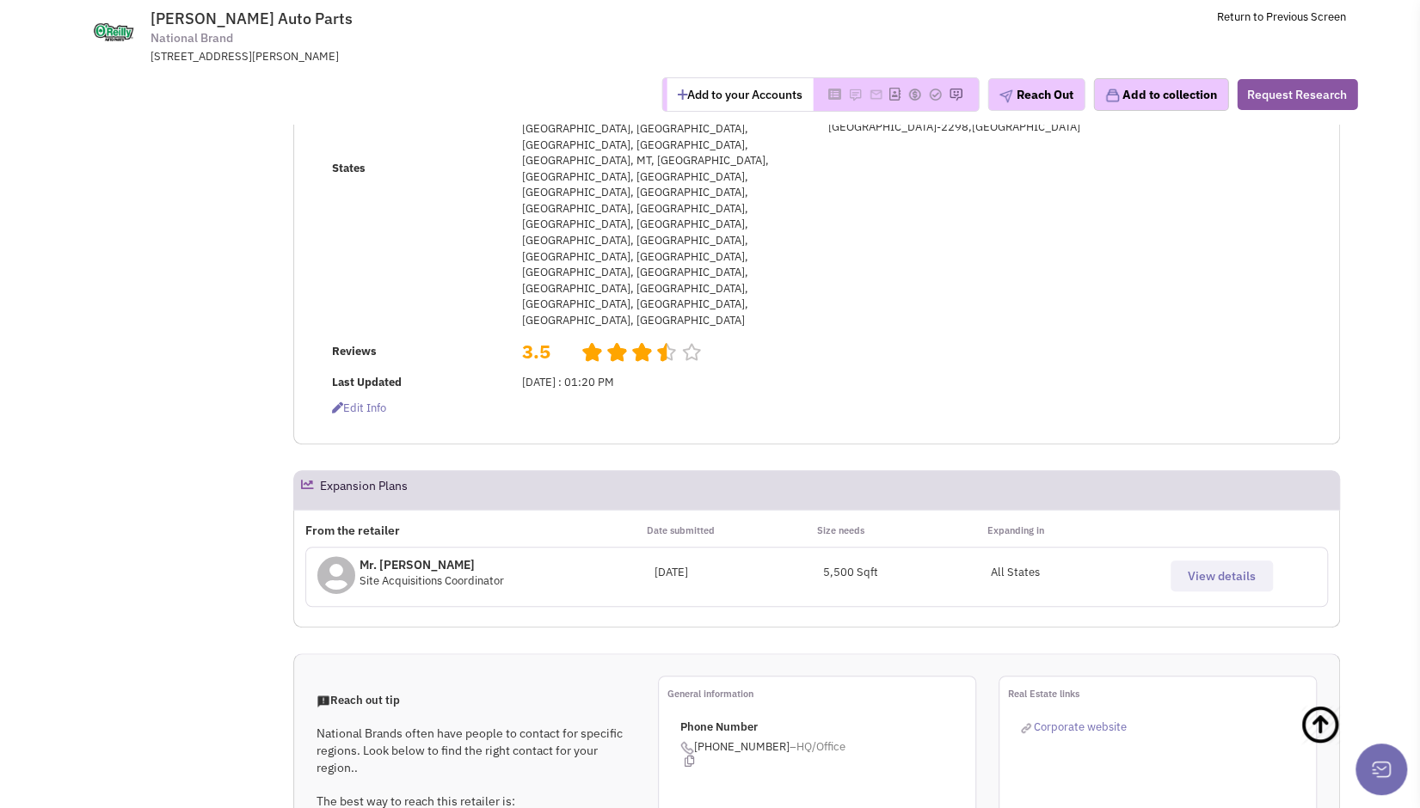
scroll to position [0, 0]
